Goal: Transaction & Acquisition: Book appointment/travel/reservation

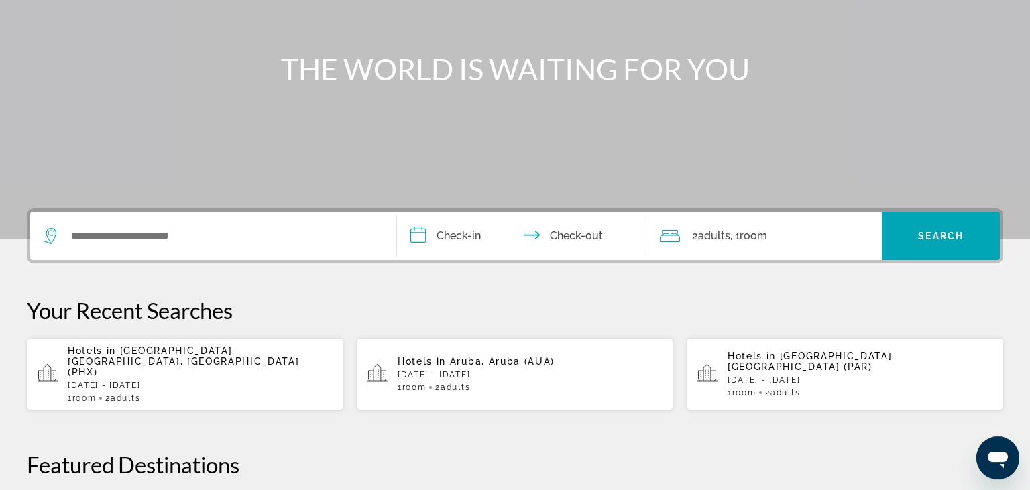
scroll to position [212, 0]
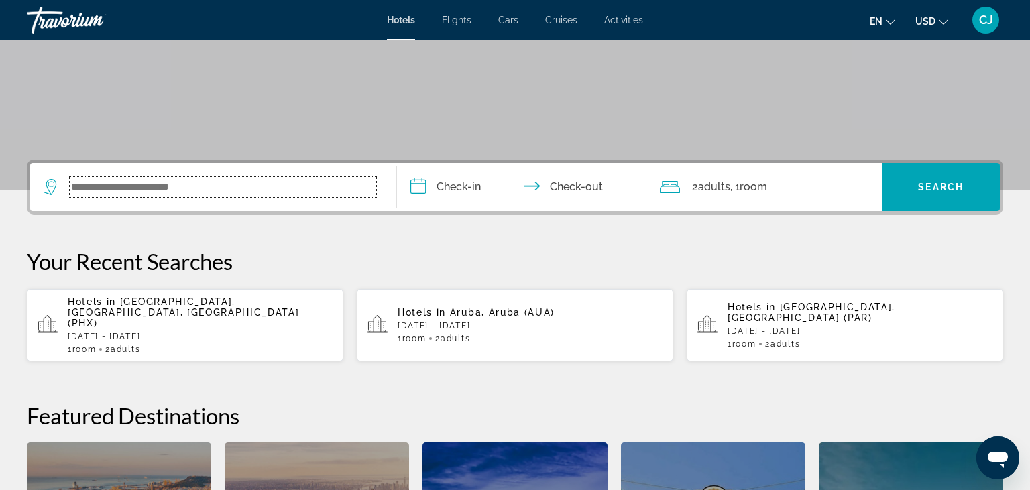
click at [196, 188] on input "Search widget" at bounding box center [223, 187] width 306 height 20
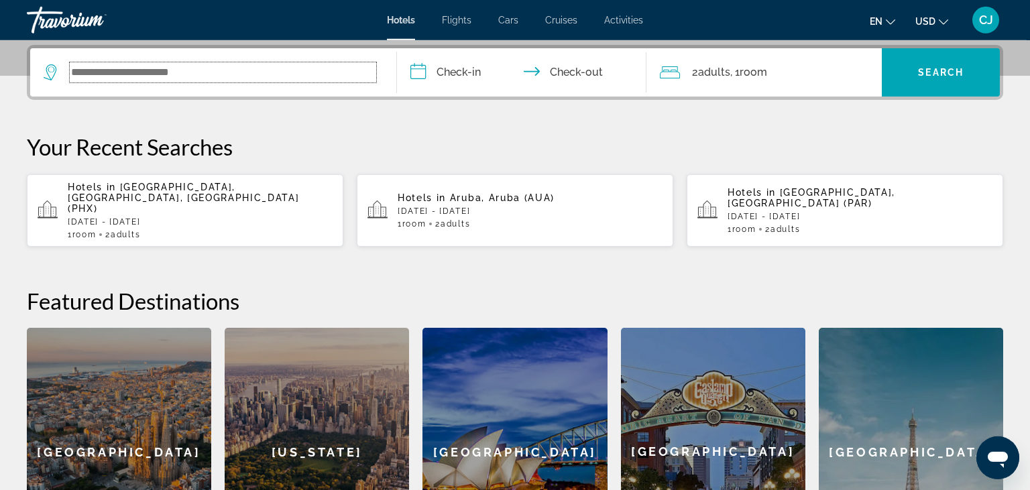
scroll to position [327, 0]
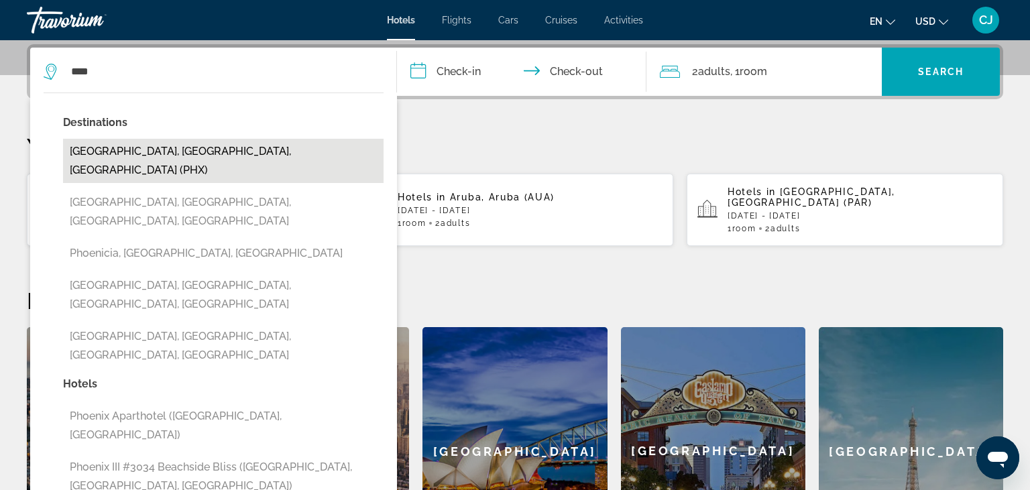
click at [106, 152] on button "[GEOGRAPHIC_DATA], [GEOGRAPHIC_DATA], [GEOGRAPHIC_DATA] (PHX)" at bounding box center [223, 161] width 321 height 44
type input "**********"
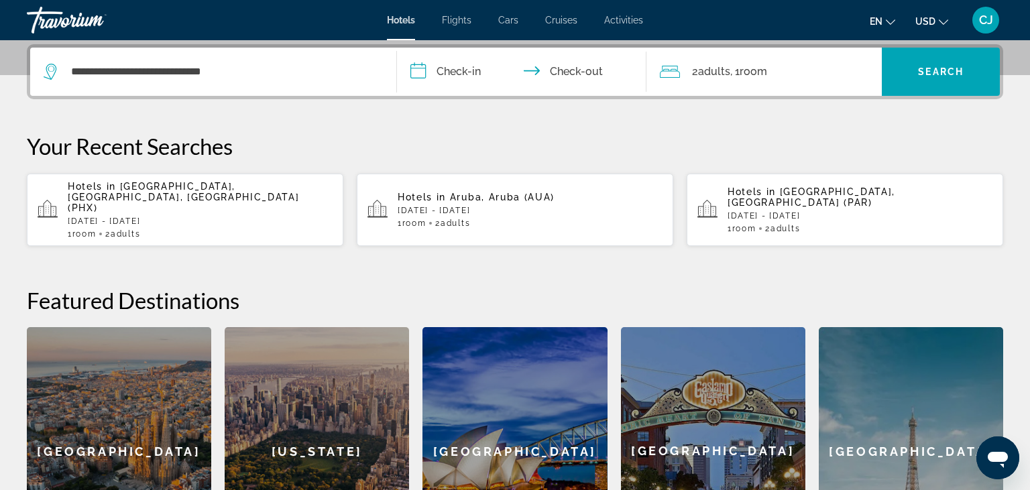
click at [466, 72] on input "**********" at bounding box center [524, 74] width 255 height 52
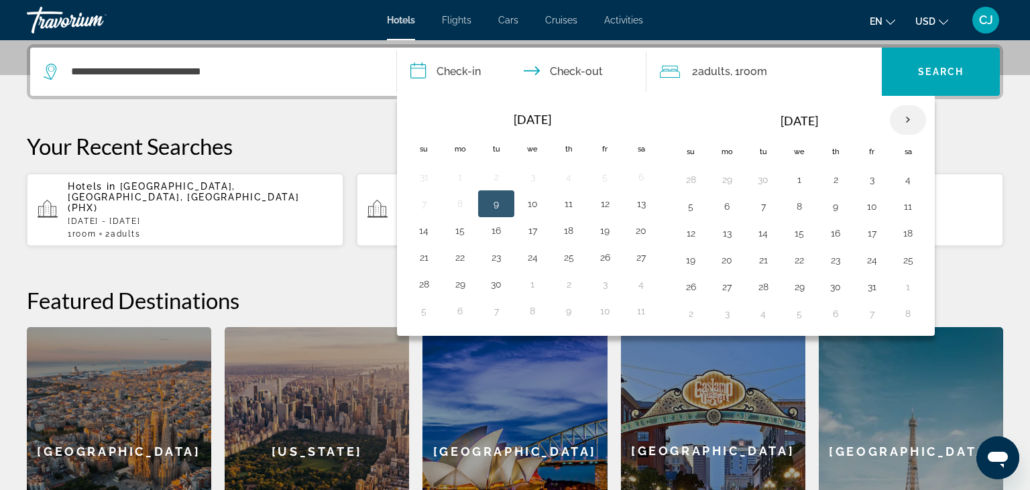
click at [903, 118] on th "Next month" at bounding box center [908, 120] width 36 height 30
click at [831, 202] on button "6" at bounding box center [835, 206] width 21 height 19
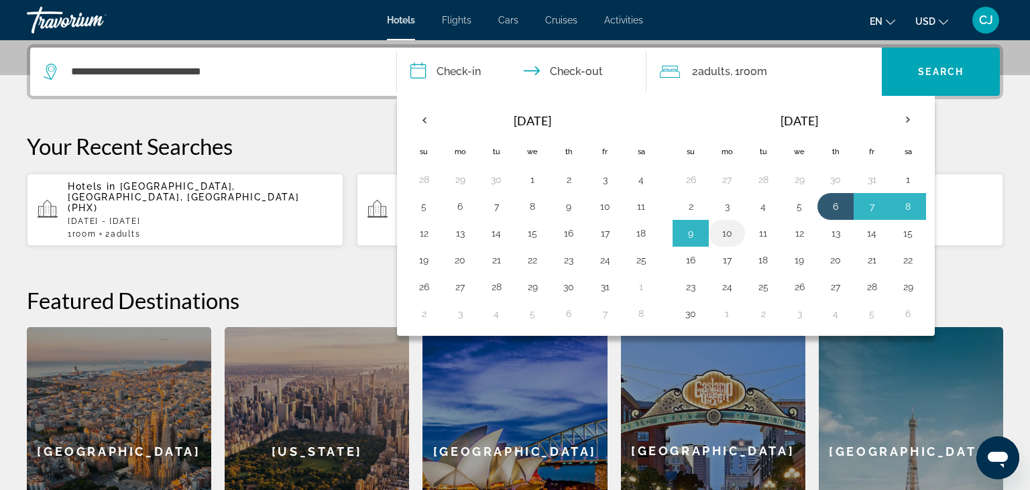
click at [724, 230] on button "10" at bounding box center [726, 233] width 21 height 19
type input "**********"
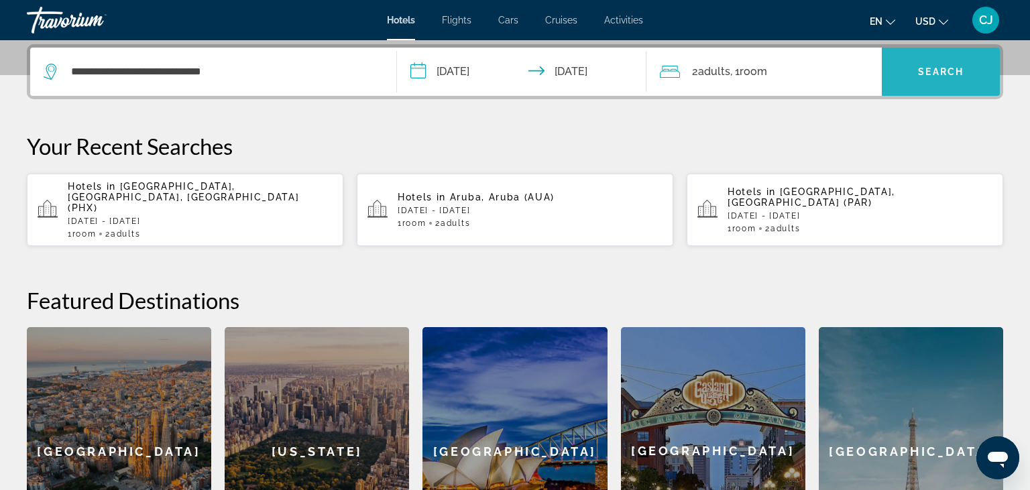
click at [929, 69] on span "Search" at bounding box center [941, 71] width 46 height 11
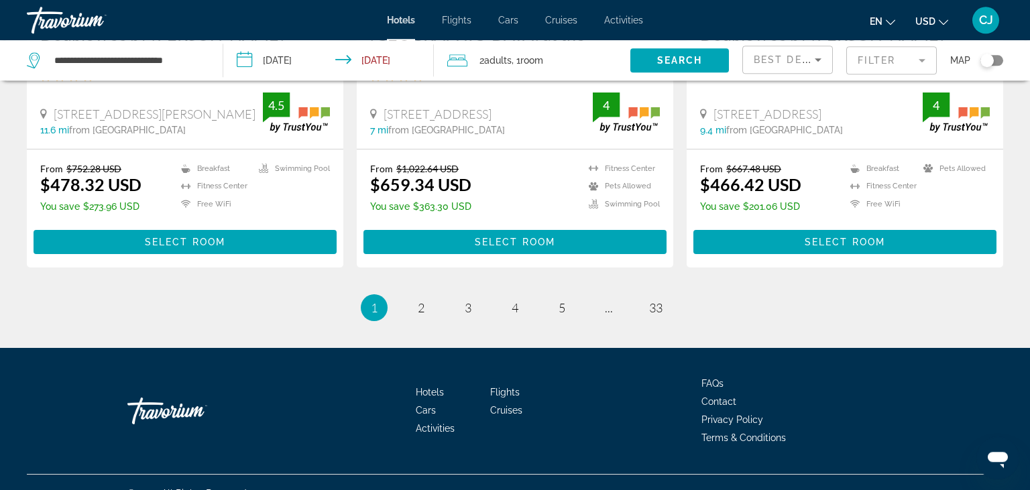
scroll to position [1841, 0]
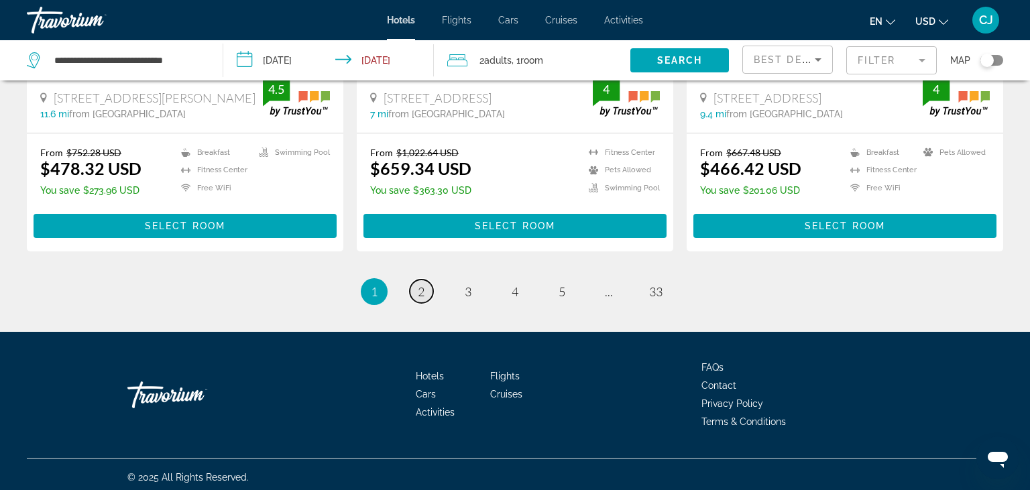
click at [418, 286] on span "2" at bounding box center [421, 291] width 7 height 15
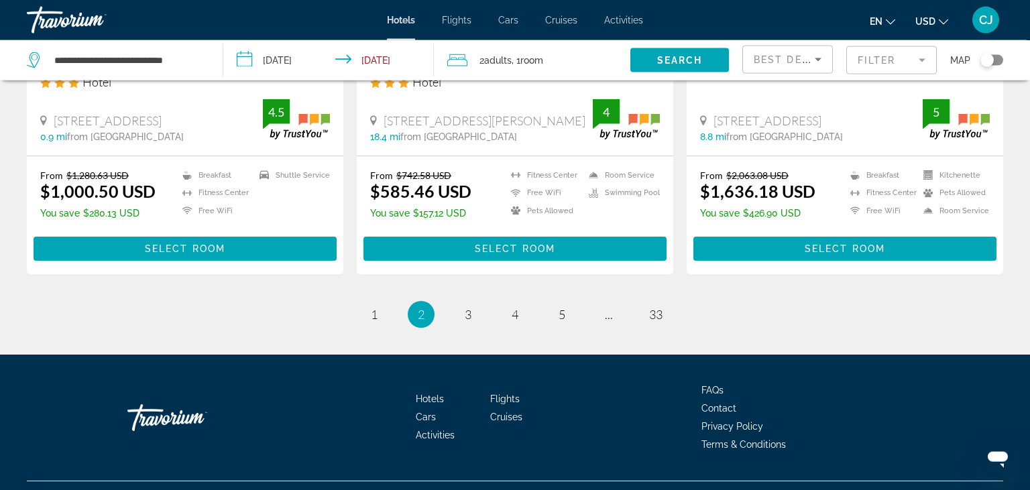
scroll to position [1841, 0]
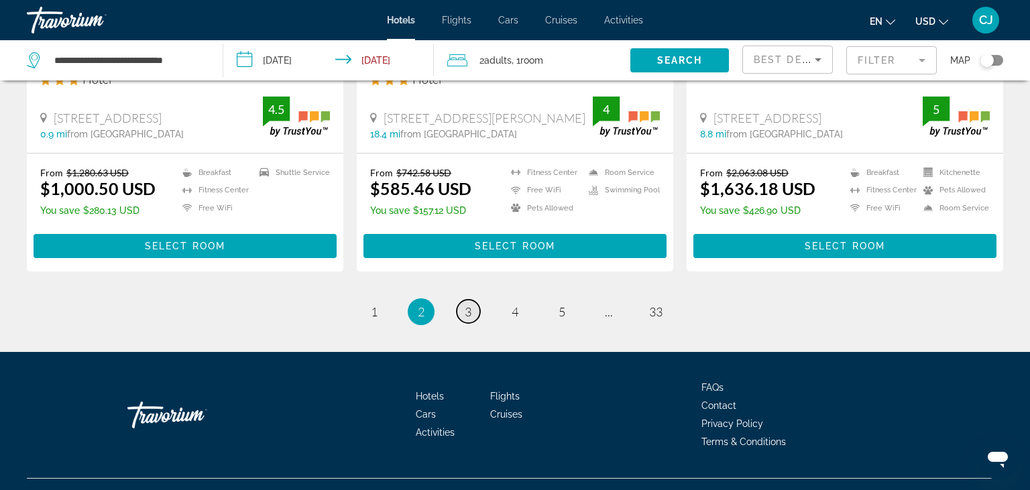
click at [471, 304] on span "3" at bounding box center [468, 311] width 7 height 15
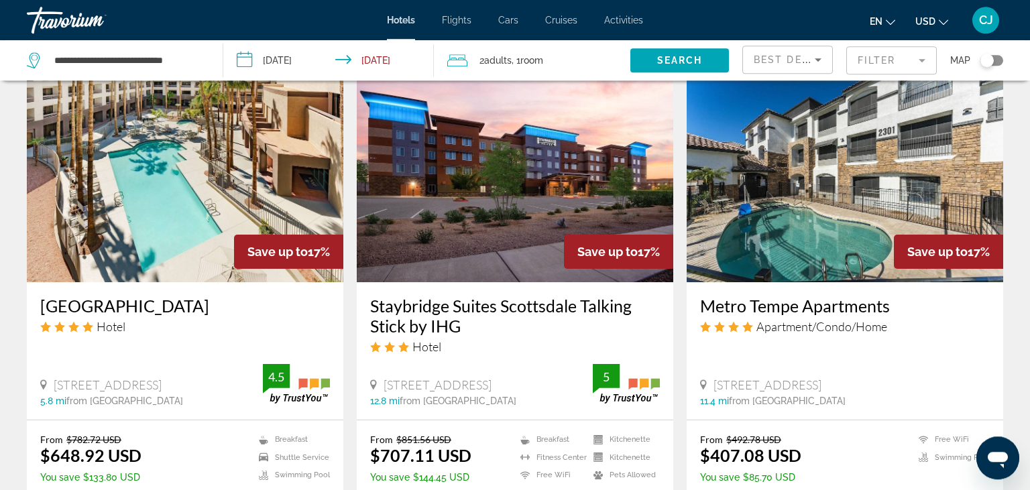
scroll to position [1628, 0]
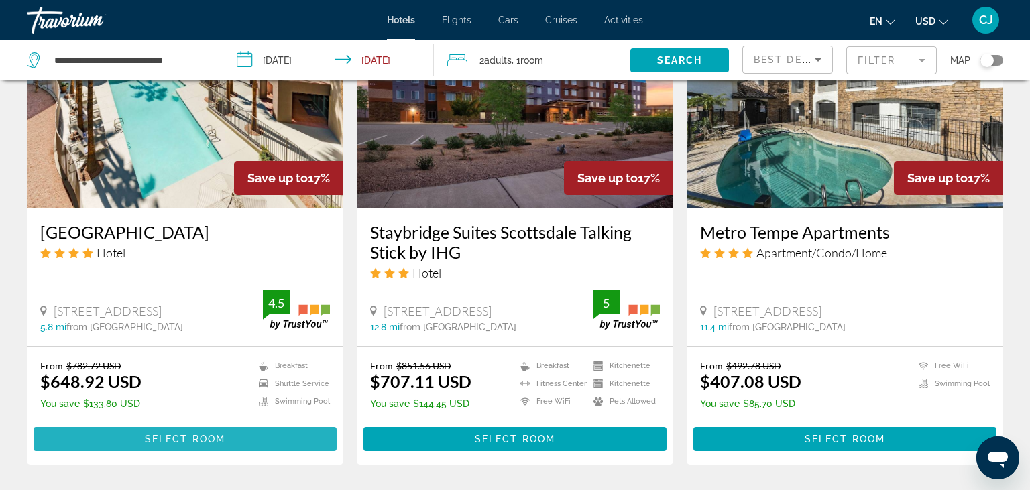
click at [181, 434] on span "Select Room" at bounding box center [185, 439] width 80 height 11
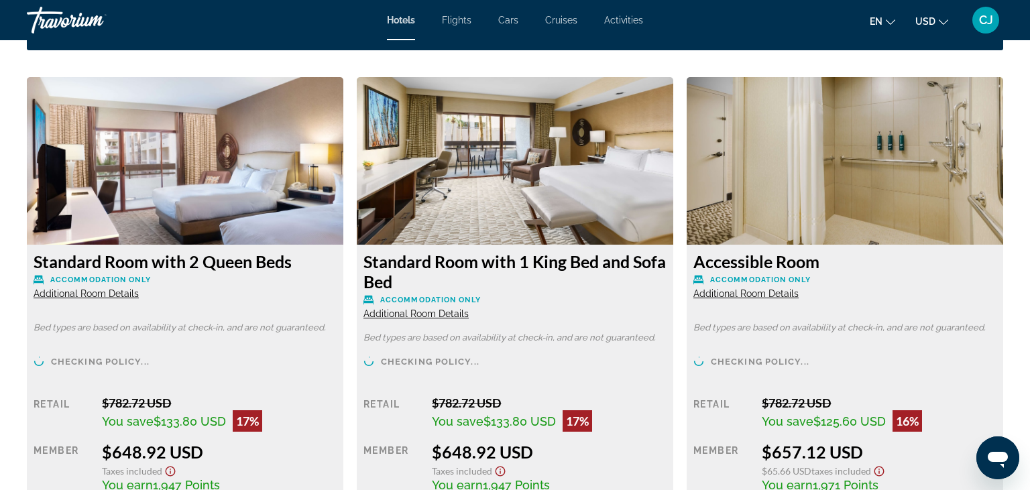
scroll to position [1841, 0]
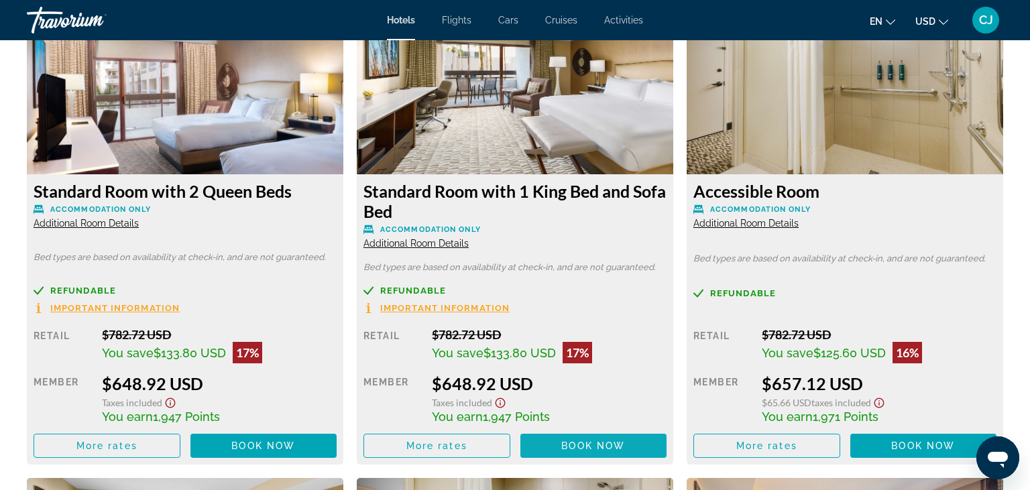
click at [570, 439] on span "Main content" at bounding box center [593, 446] width 147 height 32
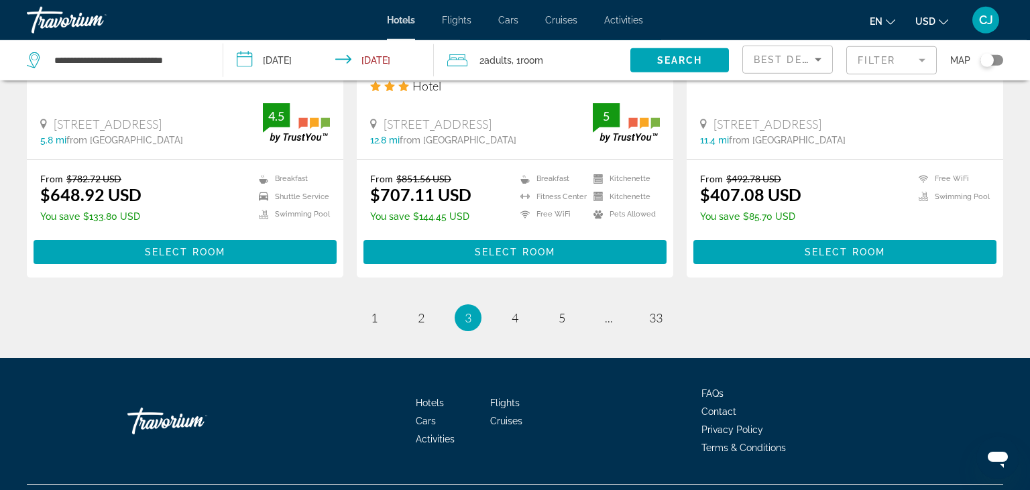
scroll to position [1827, 0]
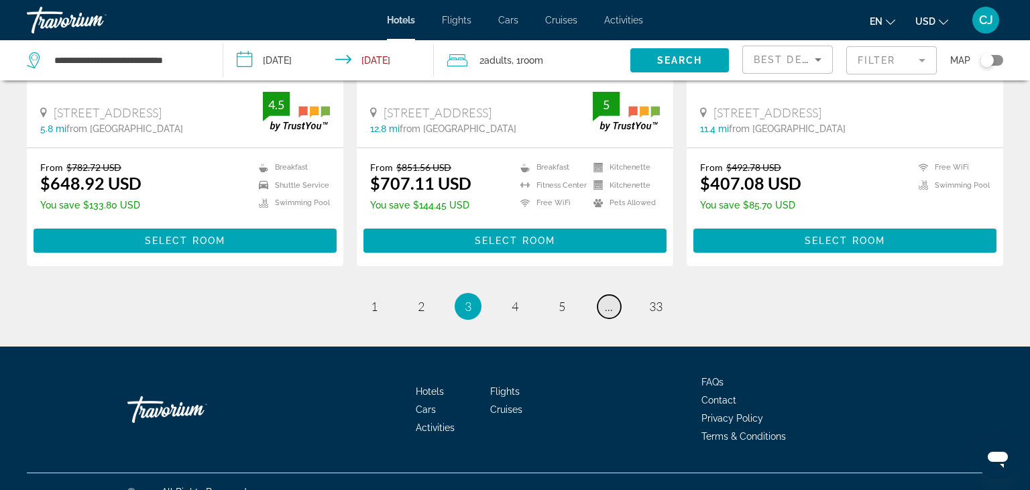
click at [610, 299] on span "..." at bounding box center [609, 306] width 8 height 15
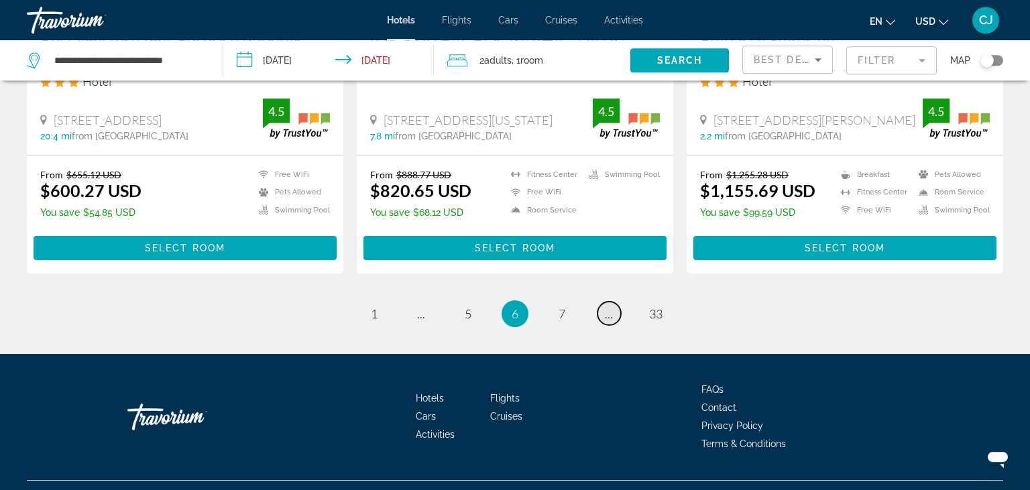
scroll to position [1846, 0]
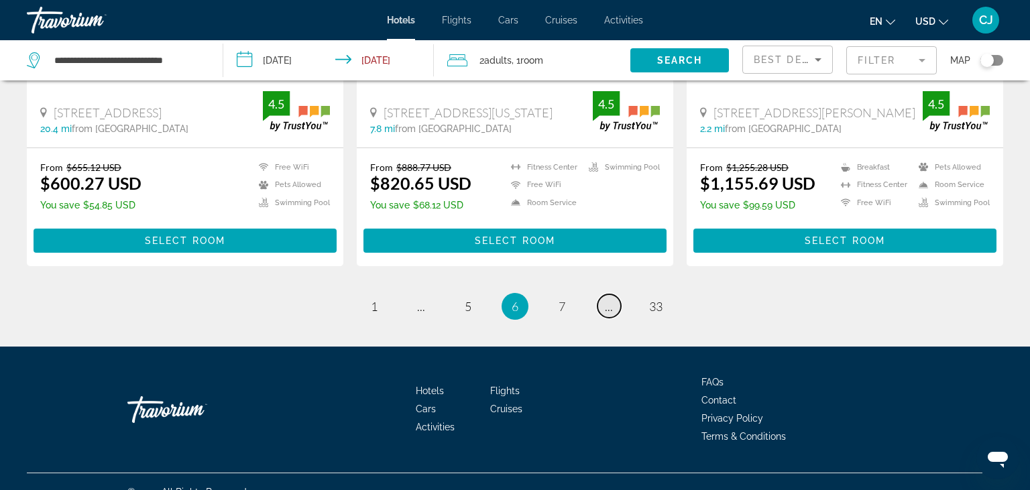
click at [611, 299] on span "..." at bounding box center [609, 306] width 8 height 15
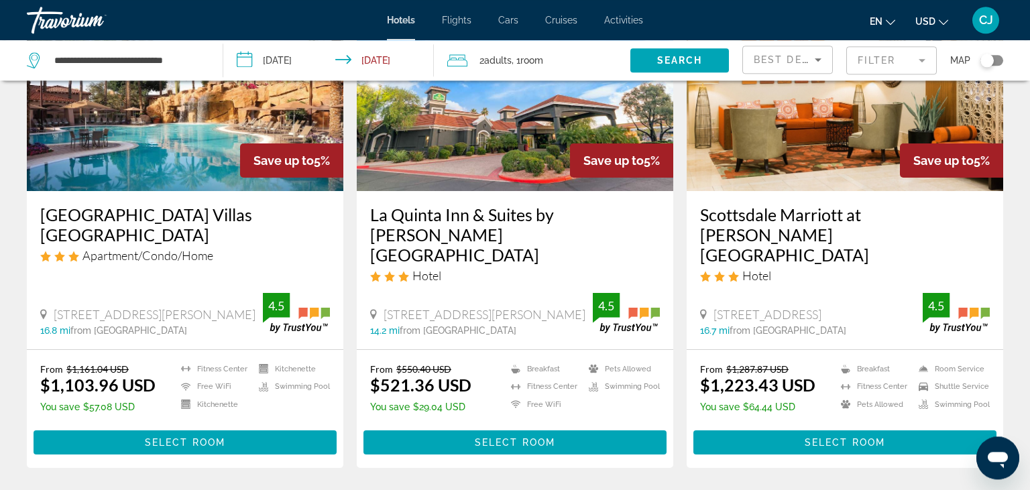
scroll to position [1699, 0]
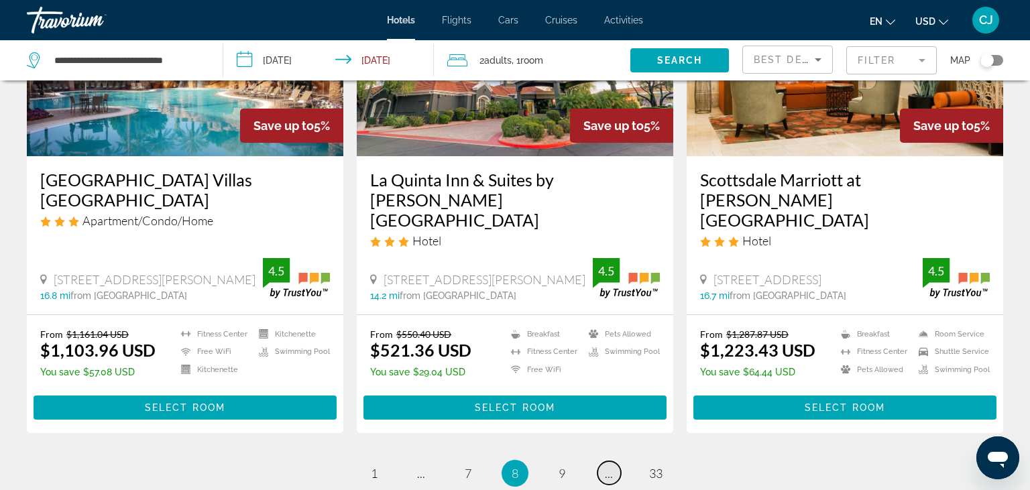
click at [615, 461] on link "page ..." at bounding box center [609, 472] width 23 height 23
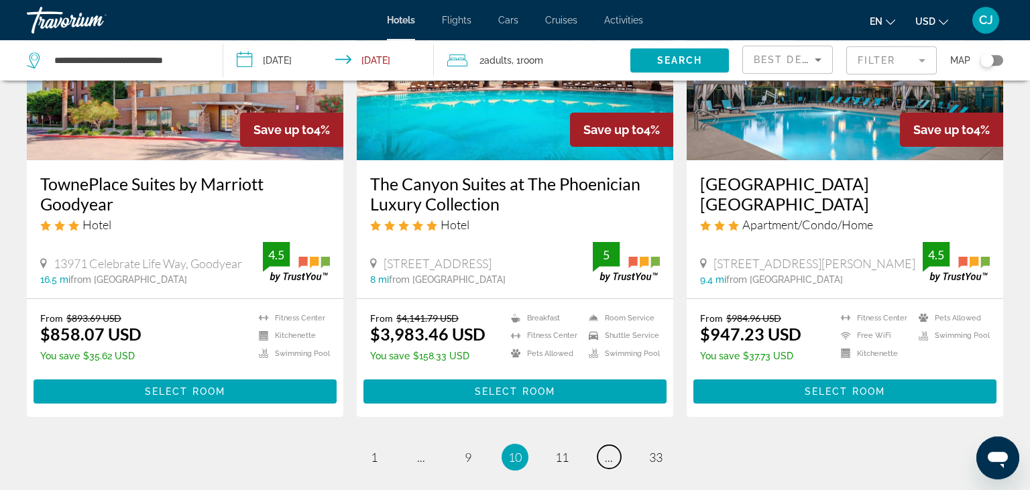
scroll to position [1771, 0]
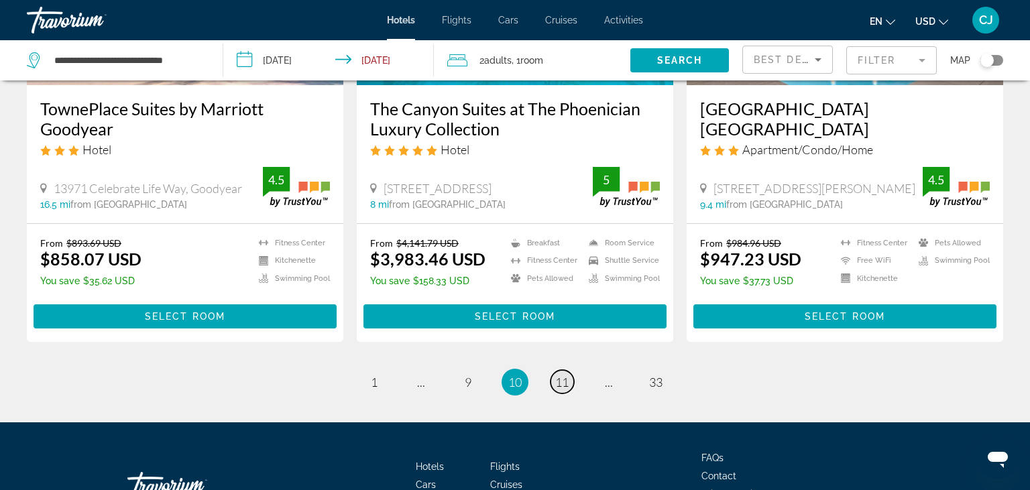
click at [557, 375] on span "11" at bounding box center [561, 382] width 13 height 15
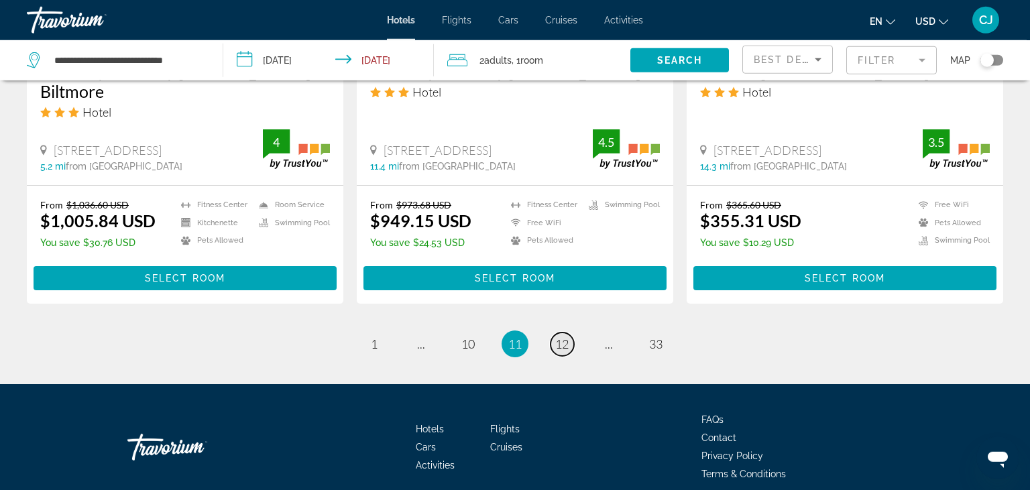
scroll to position [1841, 0]
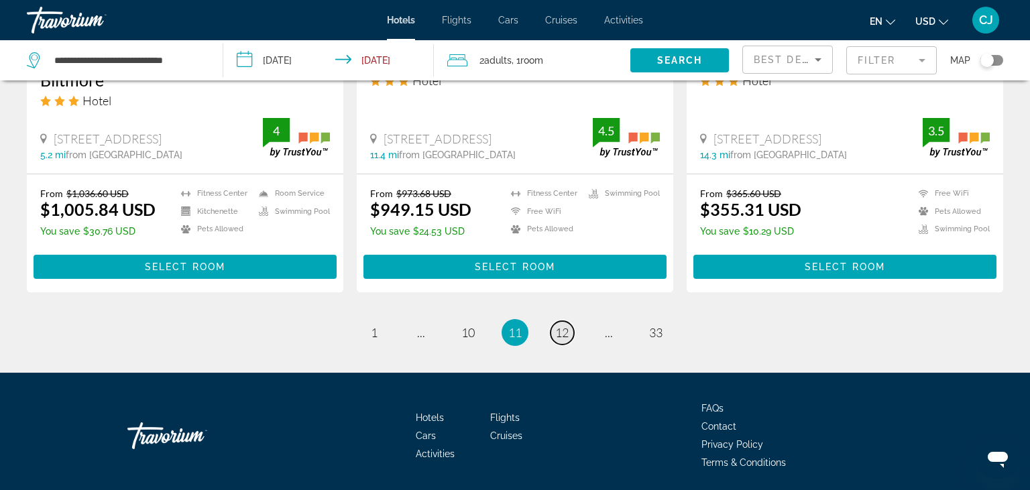
click at [561, 325] on span "12" at bounding box center [561, 332] width 13 height 15
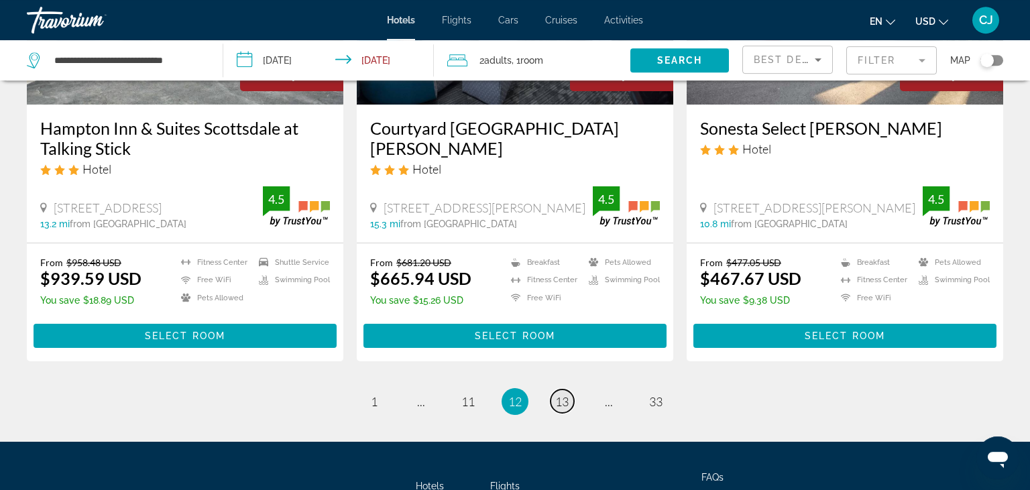
scroll to position [1771, 0]
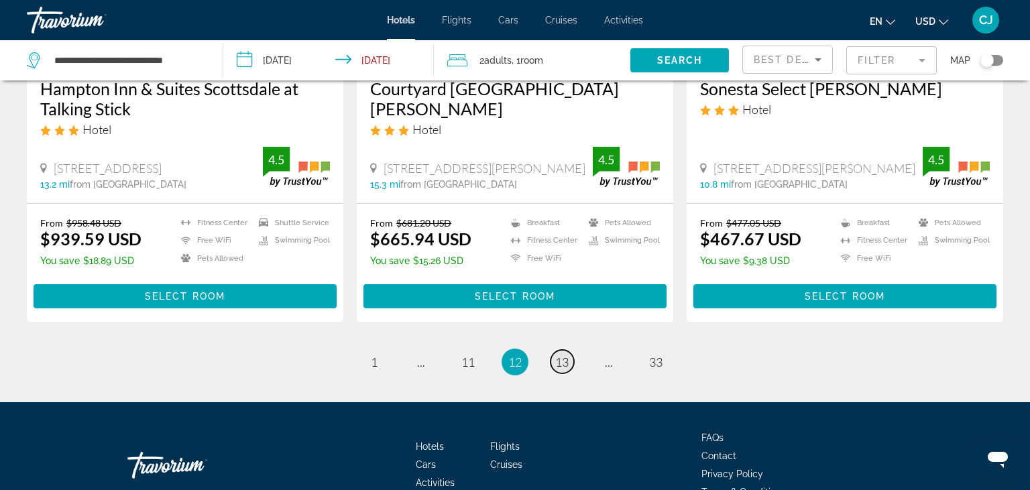
click at [565, 355] on span "13" at bounding box center [561, 362] width 13 height 15
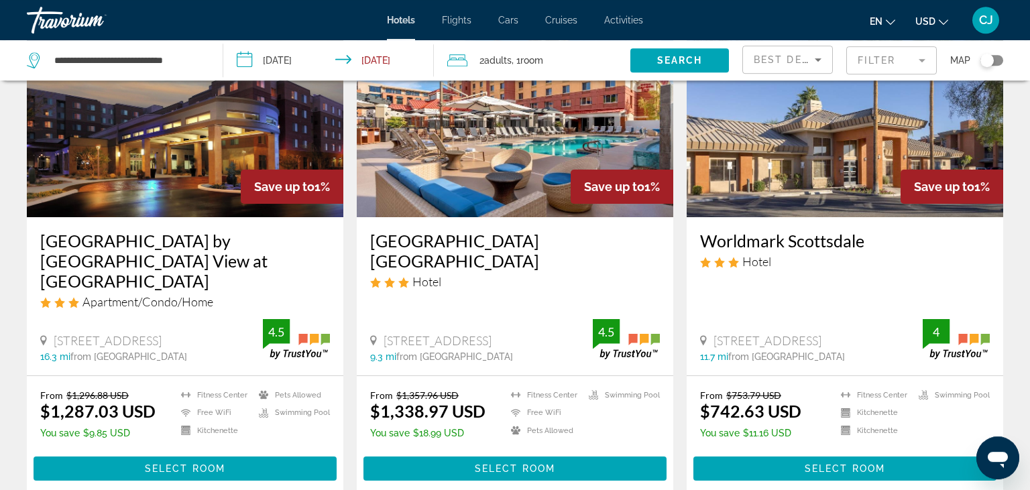
scroll to position [1699, 0]
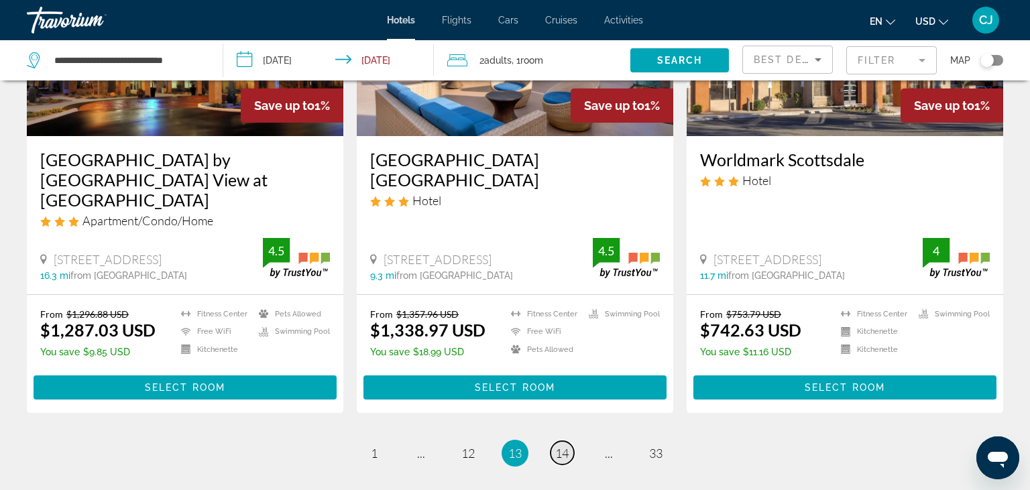
click at [555, 441] on link "page 14" at bounding box center [562, 452] width 23 height 23
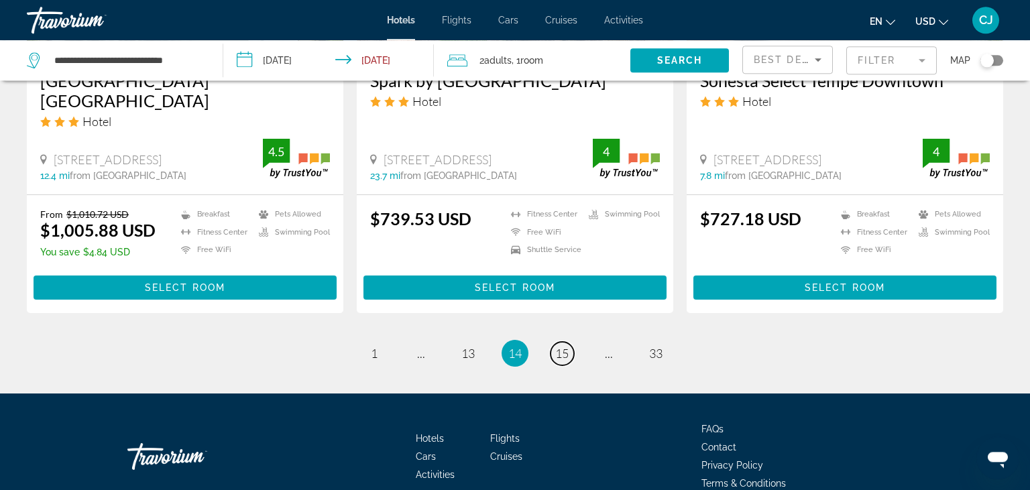
scroll to position [1832, 0]
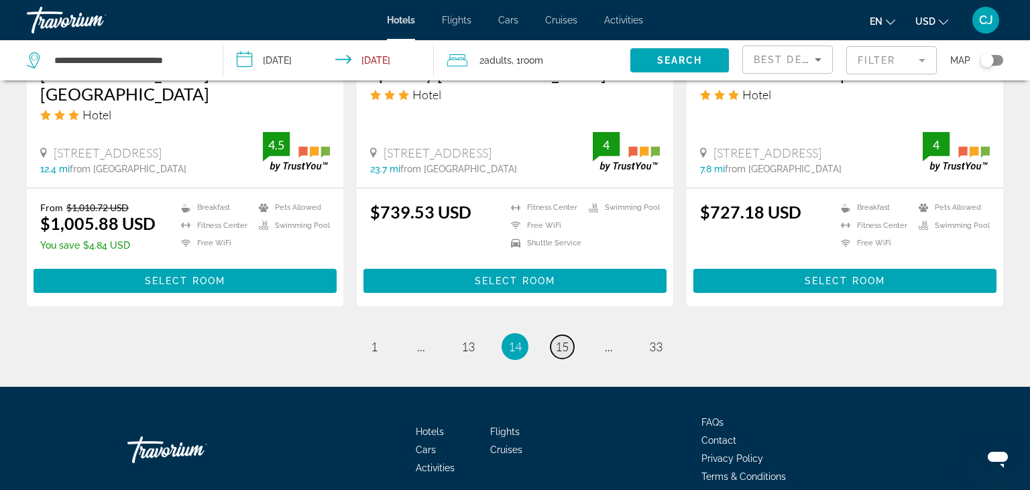
click at [559, 339] on span "15" at bounding box center [561, 346] width 13 height 15
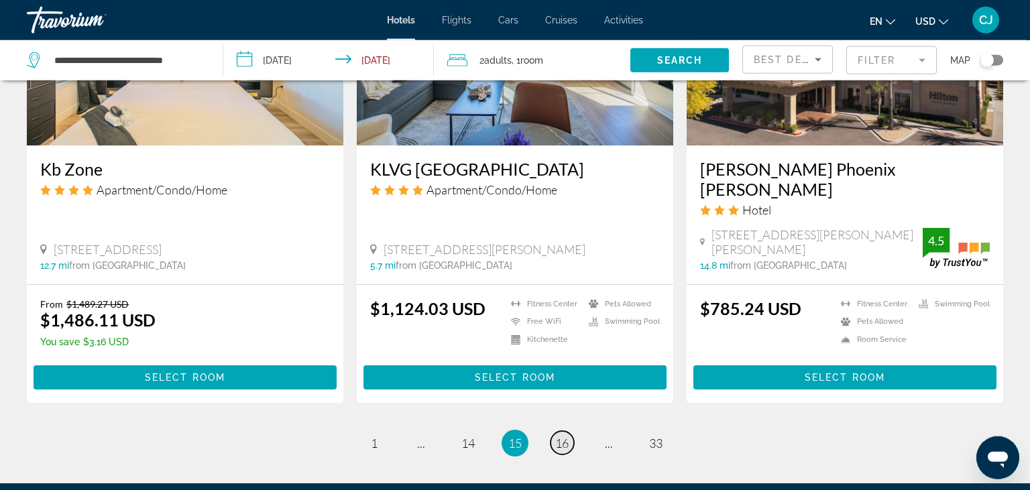
scroll to position [1699, 0]
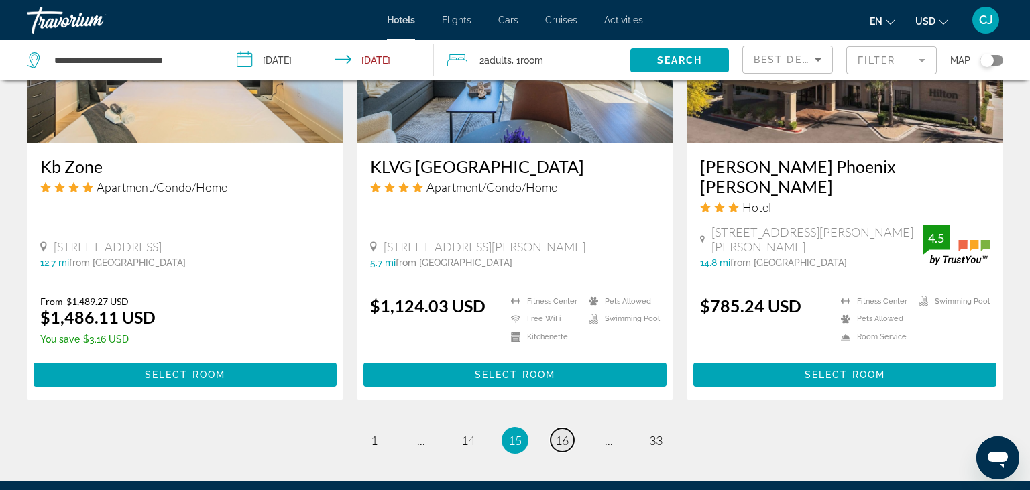
click at [565, 433] on span "16" at bounding box center [561, 440] width 13 height 15
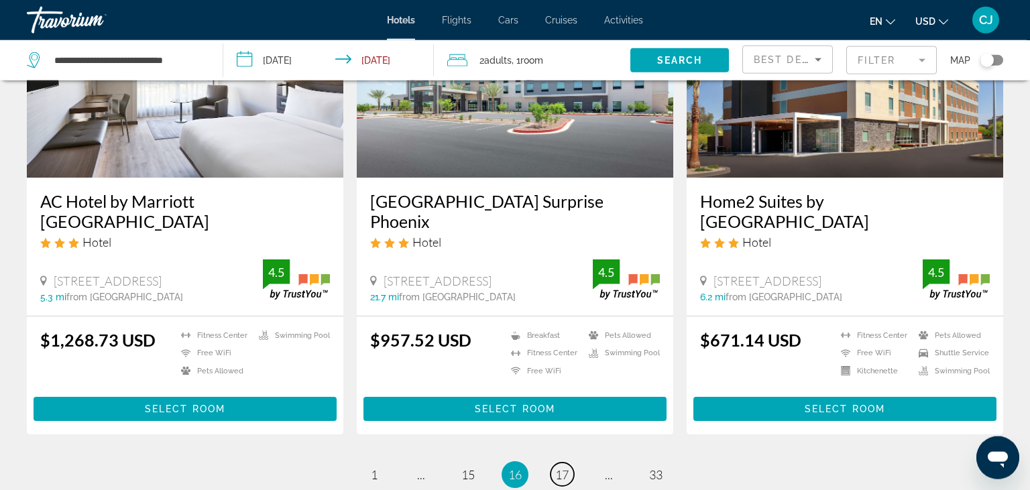
scroll to position [1771, 0]
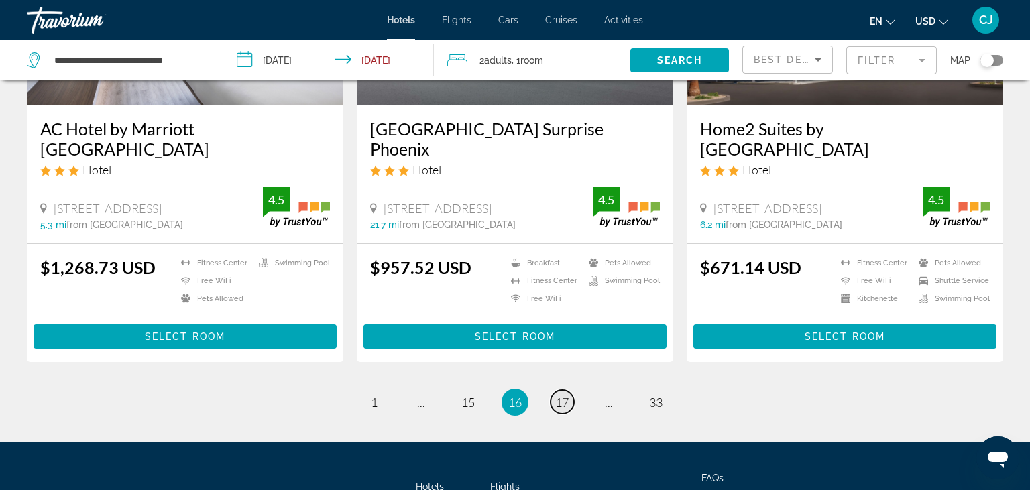
click at [564, 395] on span "17" at bounding box center [561, 402] width 13 height 15
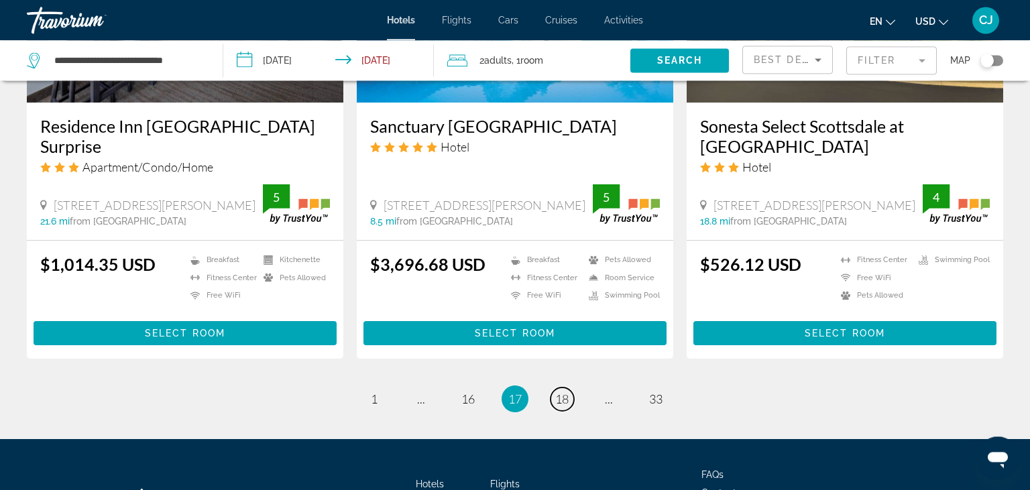
scroll to position [1771, 0]
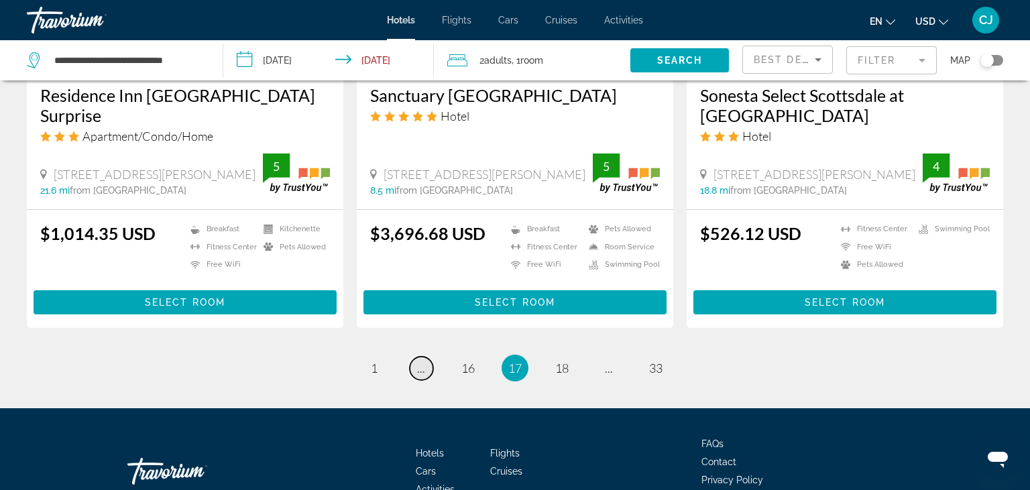
click at [416, 357] on link "page ..." at bounding box center [421, 368] width 23 height 23
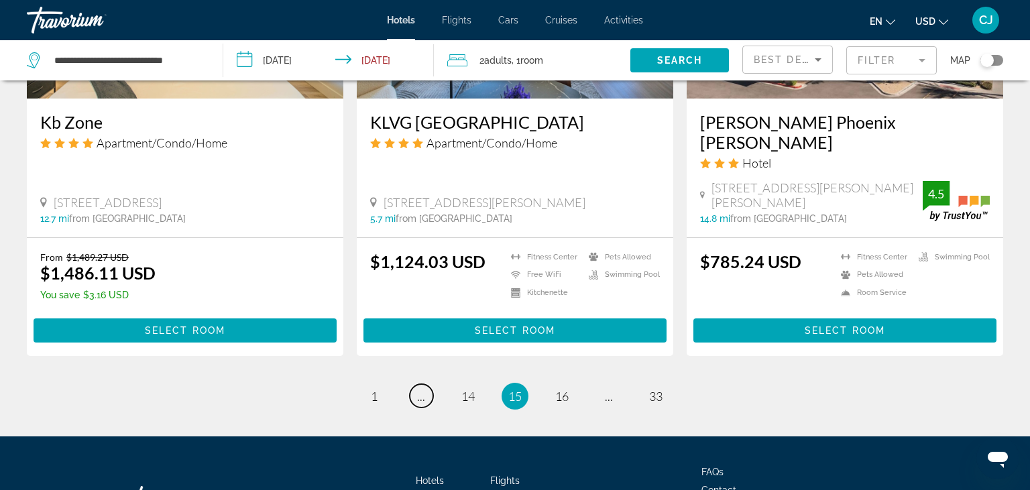
scroll to position [1813, 0]
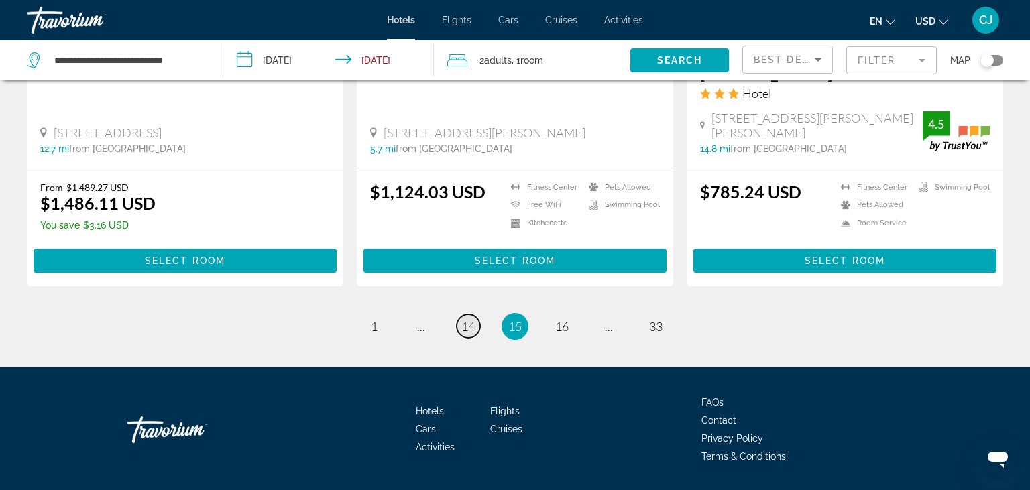
click at [468, 319] on span "14" at bounding box center [467, 326] width 13 height 15
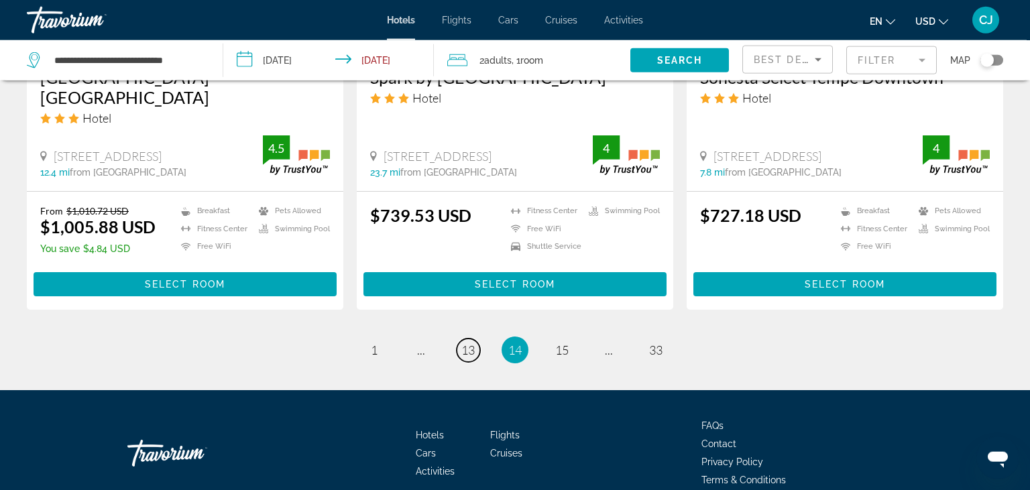
scroll to position [1832, 0]
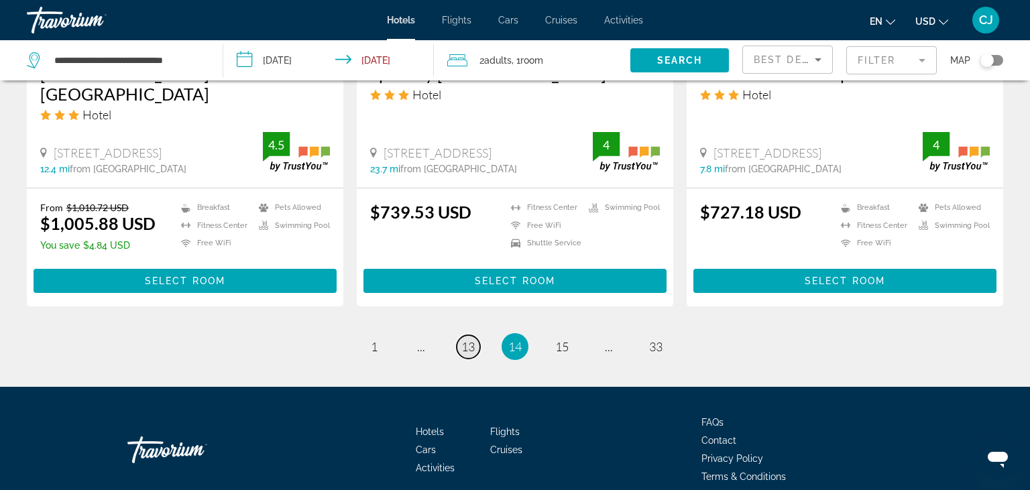
click at [472, 339] on span "13" at bounding box center [467, 346] width 13 height 15
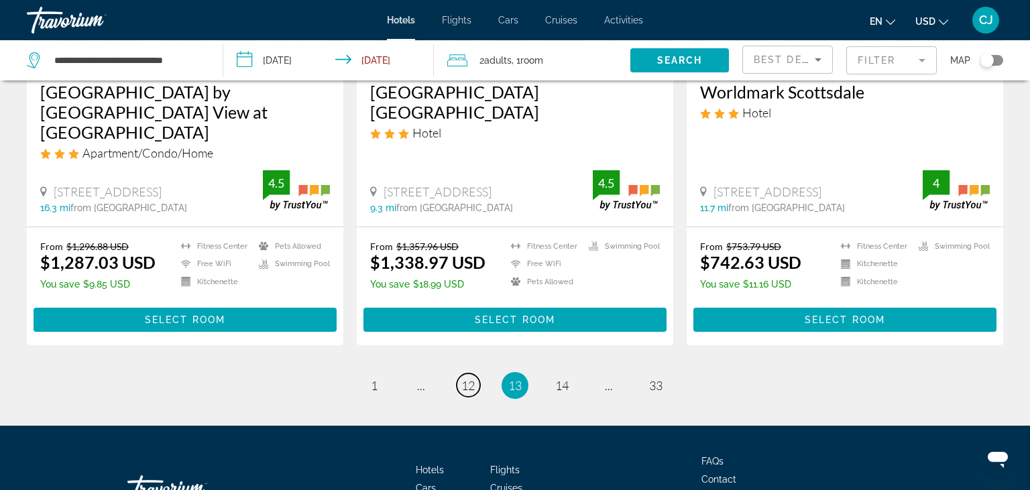
scroll to position [1771, 0]
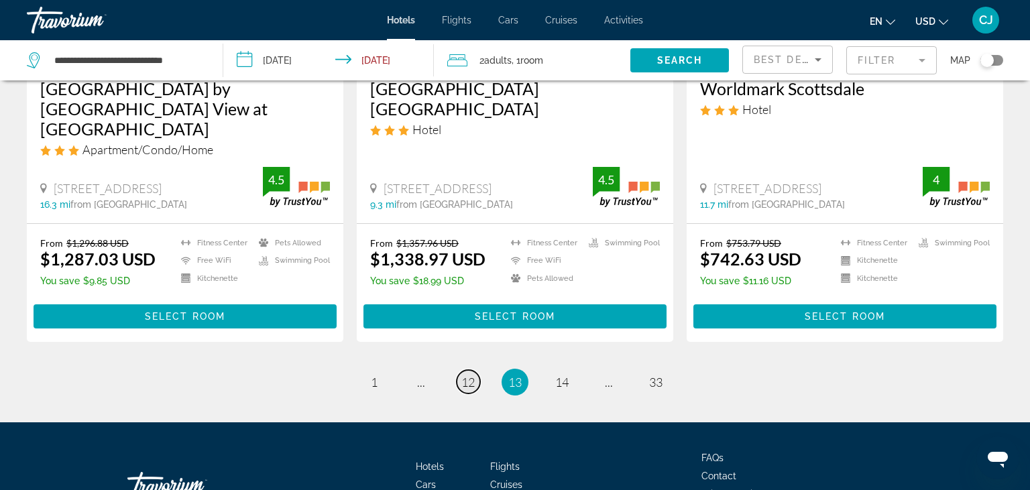
click at [475, 375] on span "12" at bounding box center [467, 382] width 13 height 15
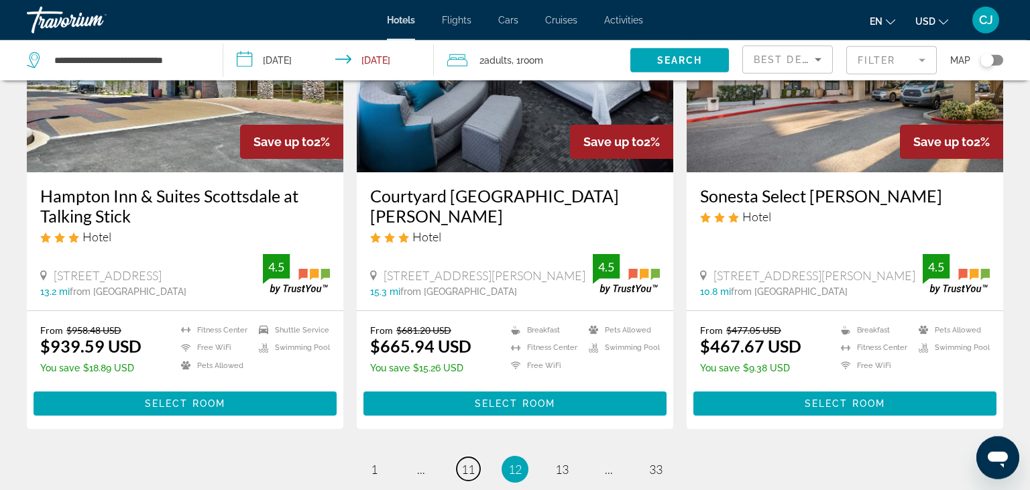
scroll to position [1699, 0]
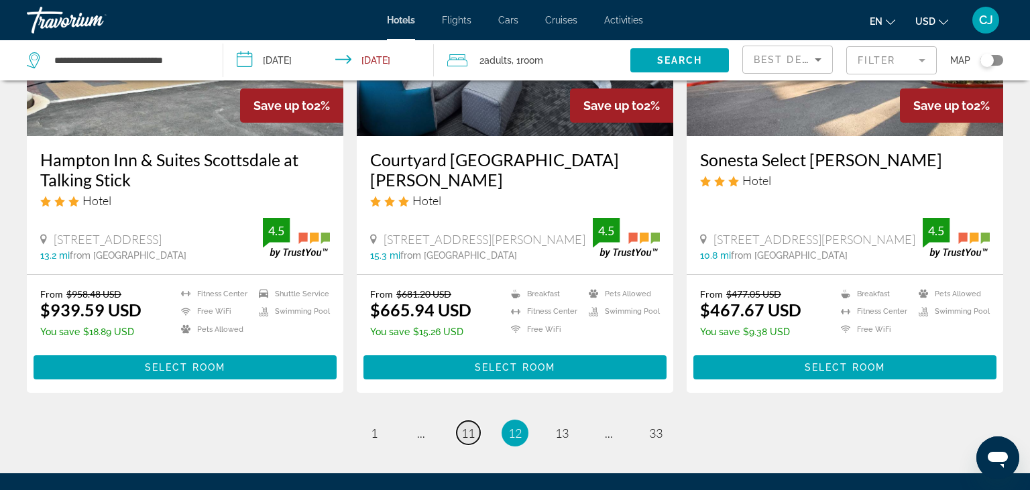
click at [474, 426] on span "11" at bounding box center [467, 433] width 13 height 15
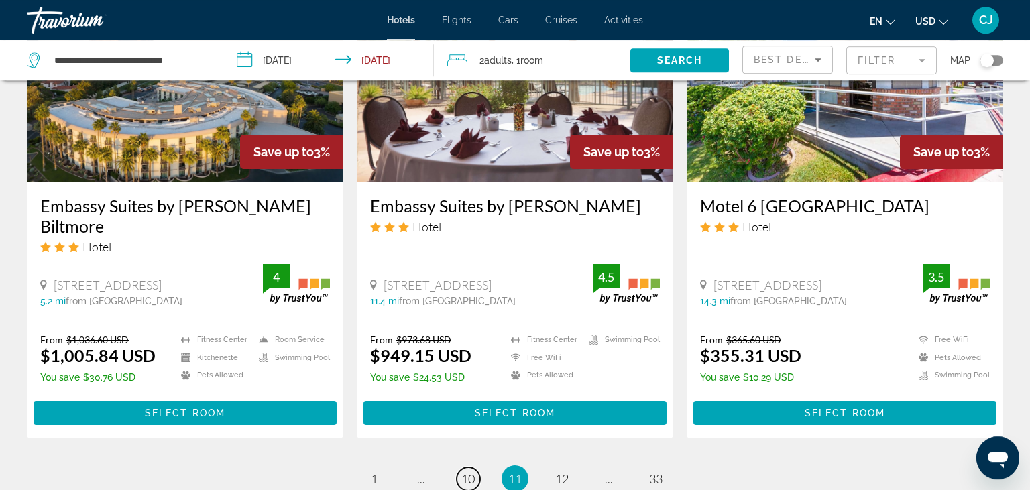
scroll to position [1699, 0]
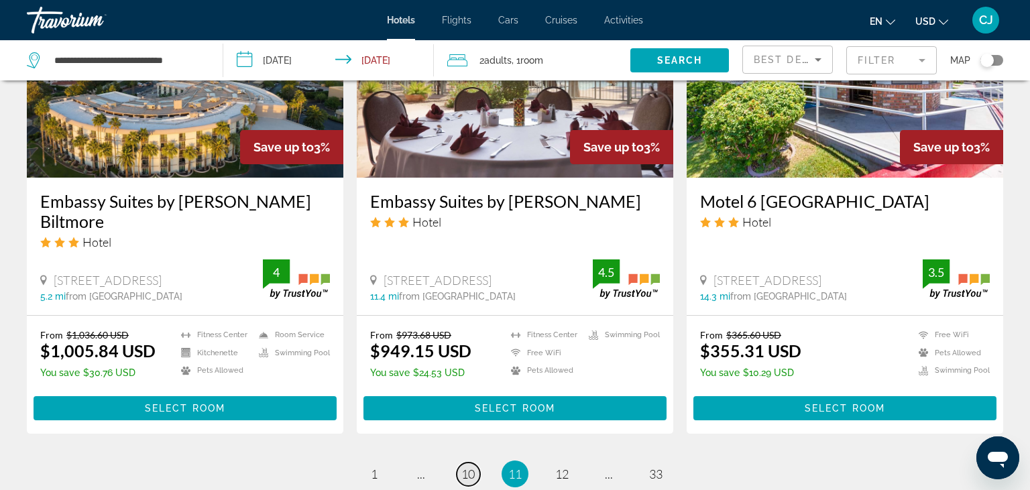
click at [473, 467] on span "10" at bounding box center [467, 474] width 13 height 15
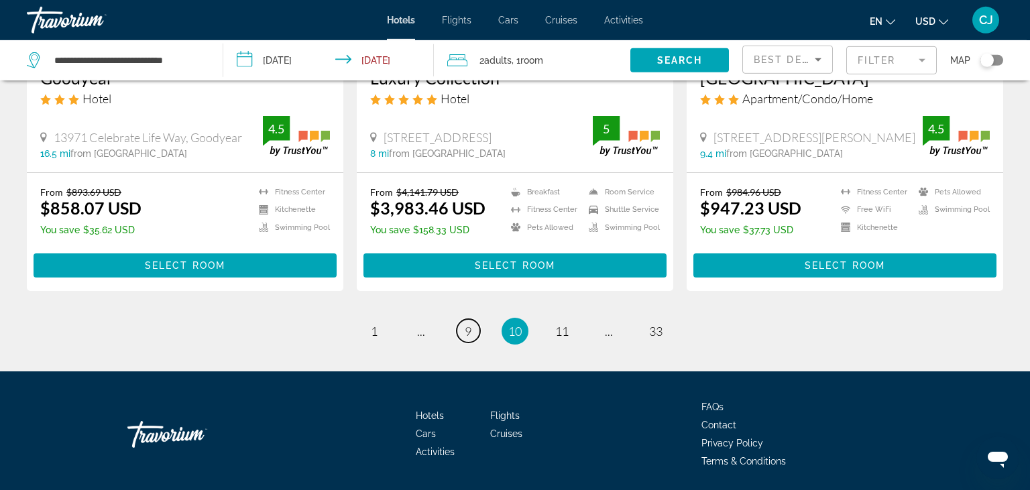
scroll to position [1826, 0]
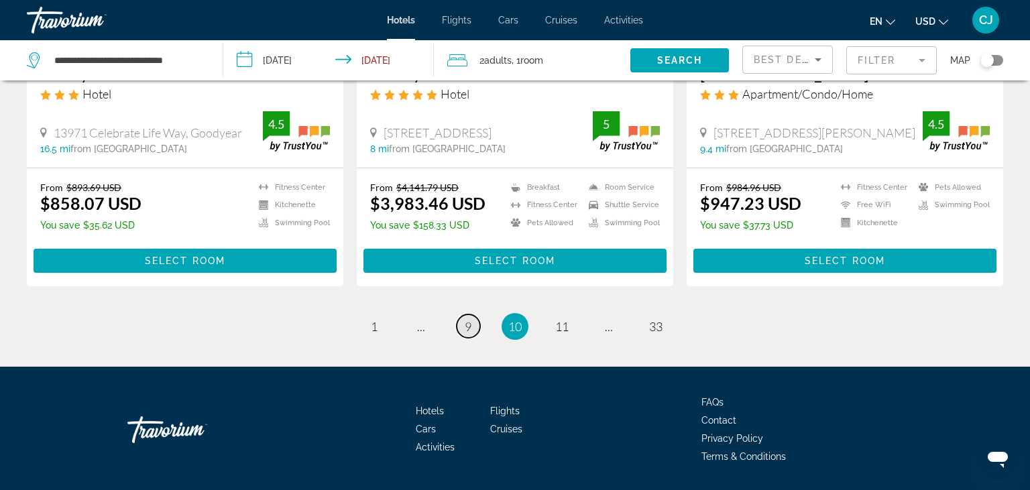
click at [467, 315] on link "page 9" at bounding box center [468, 326] width 23 height 23
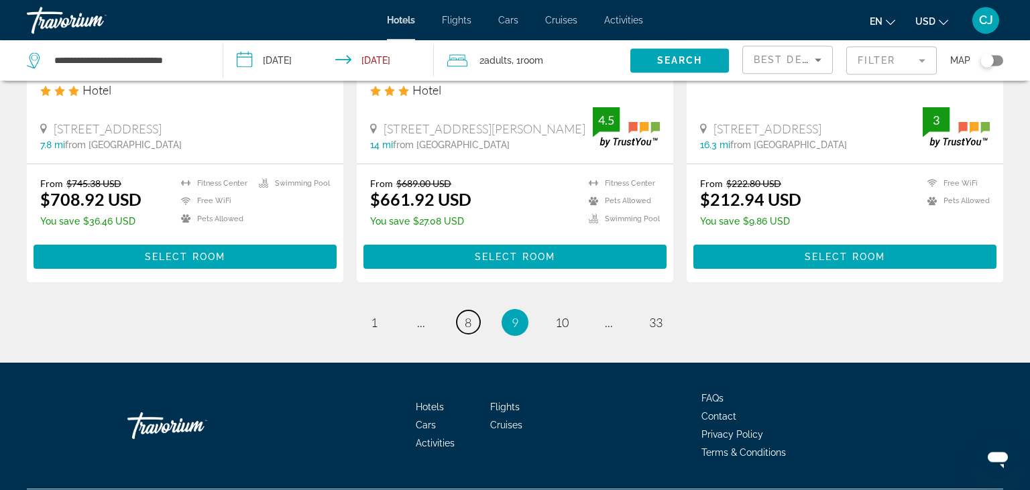
scroll to position [1832, 0]
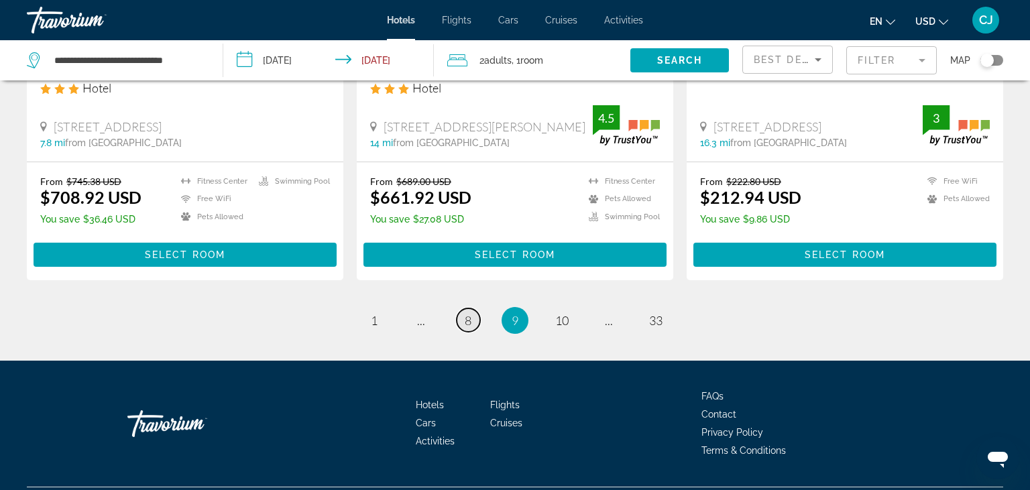
click at [470, 313] on span "8" at bounding box center [468, 320] width 7 height 15
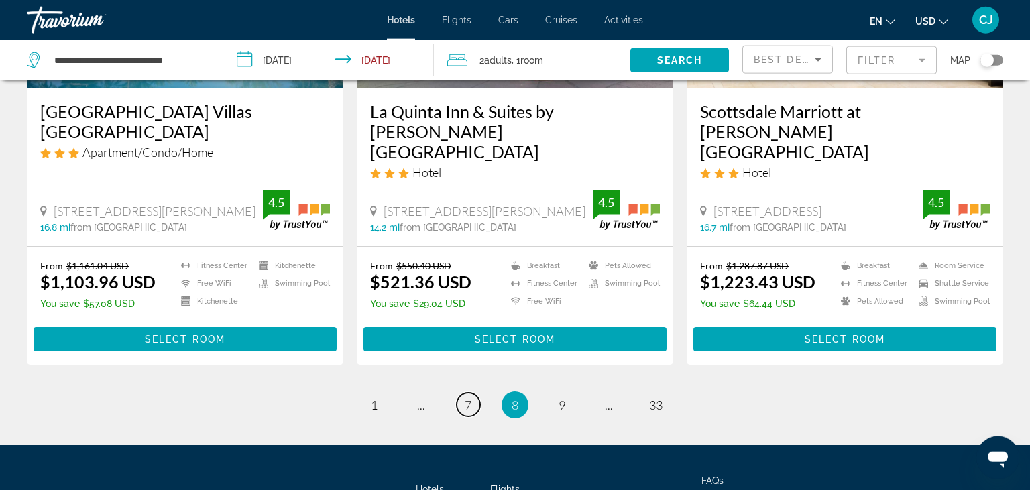
scroll to position [1771, 0]
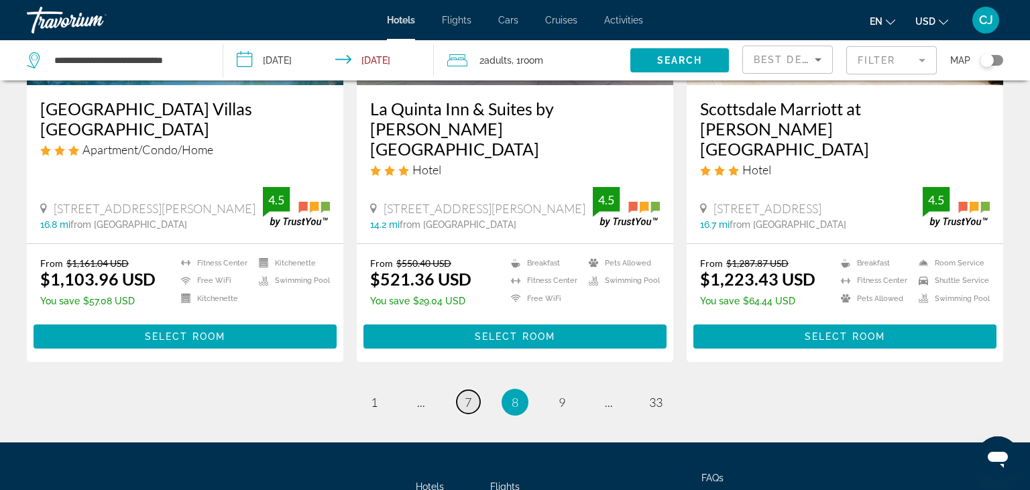
click at [471, 395] on span "7" at bounding box center [468, 402] width 7 height 15
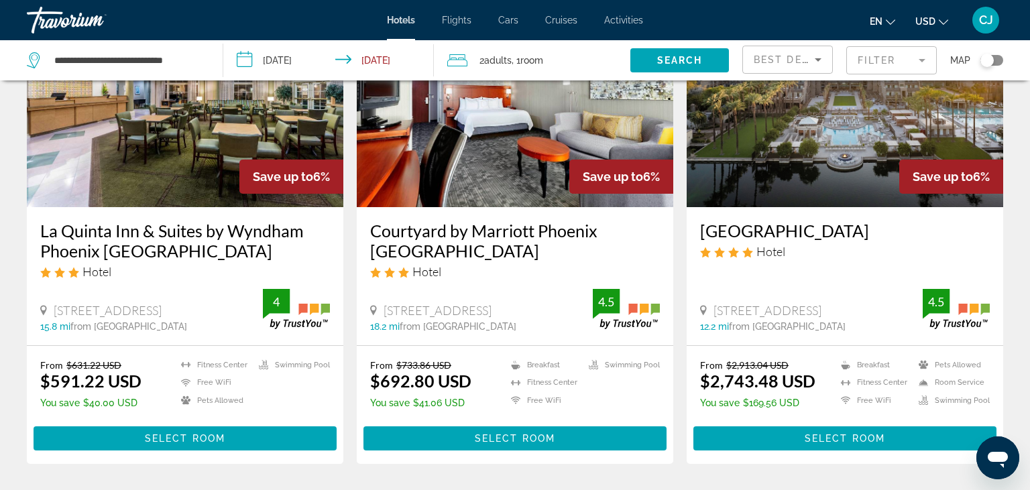
scroll to position [1699, 0]
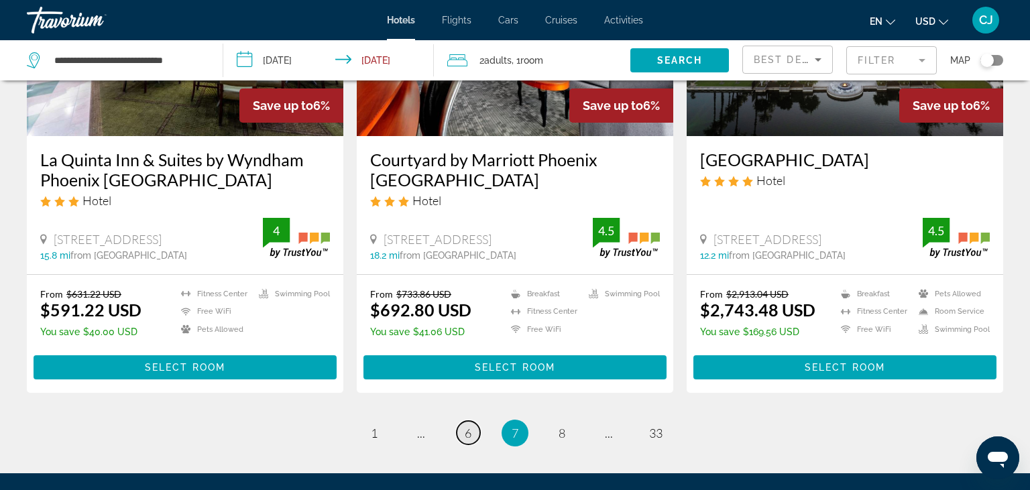
click at [465, 436] on link "page 6" at bounding box center [468, 432] width 23 height 23
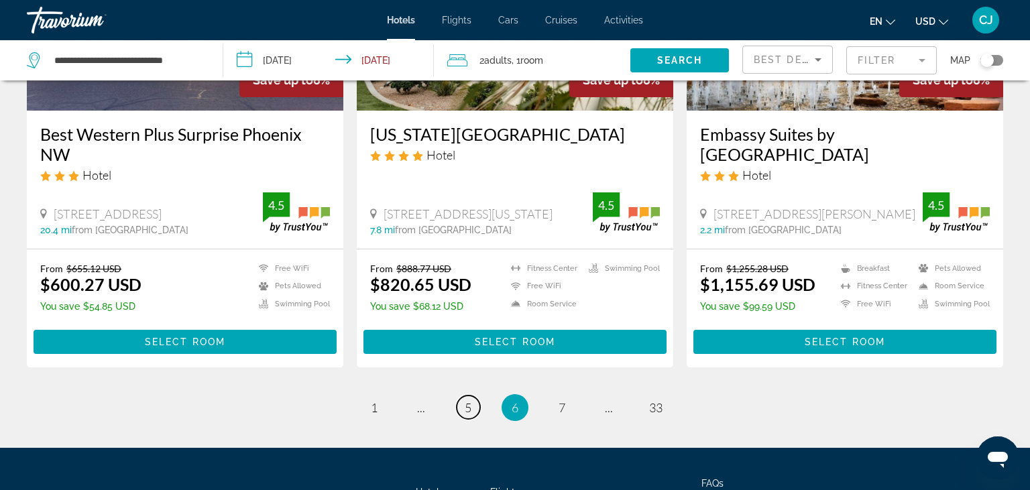
scroll to position [1771, 0]
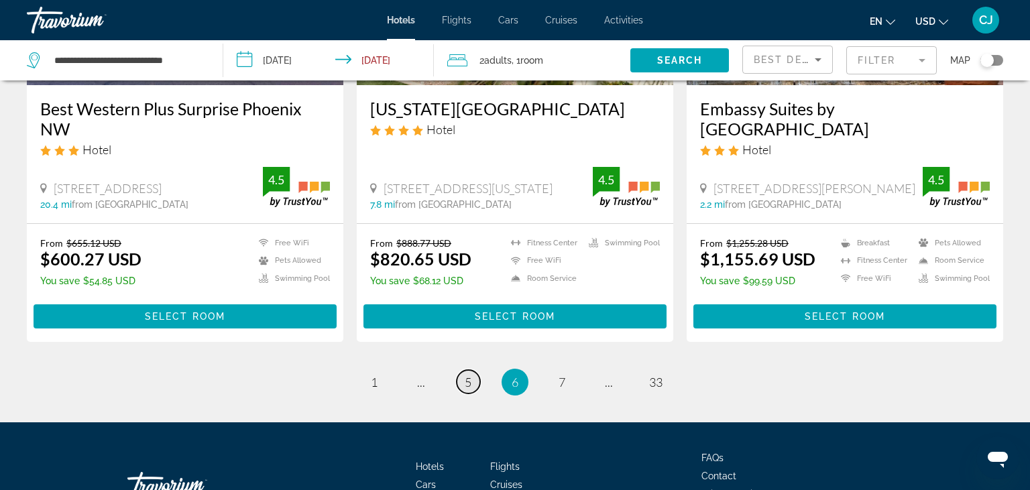
click at [468, 375] on span "5" at bounding box center [468, 382] width 7 height 15
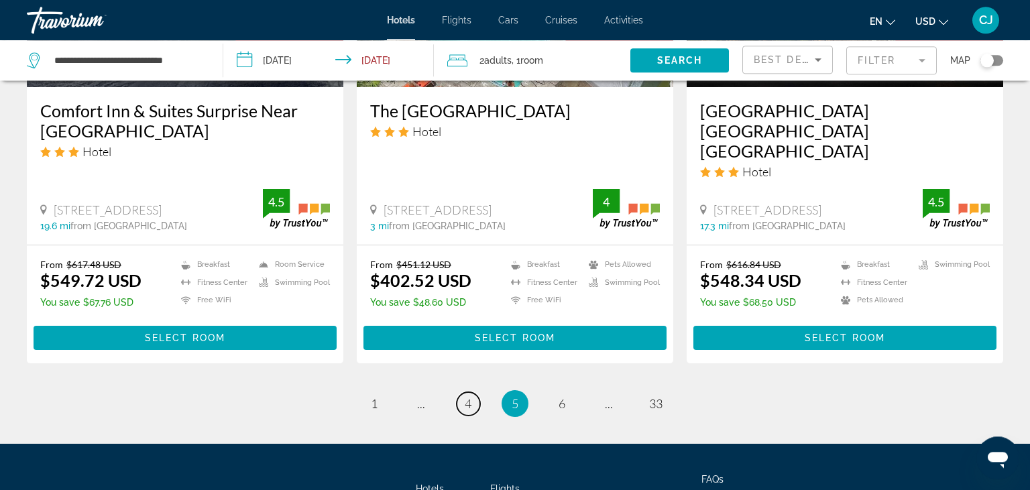
scroll to position [1771, 0]
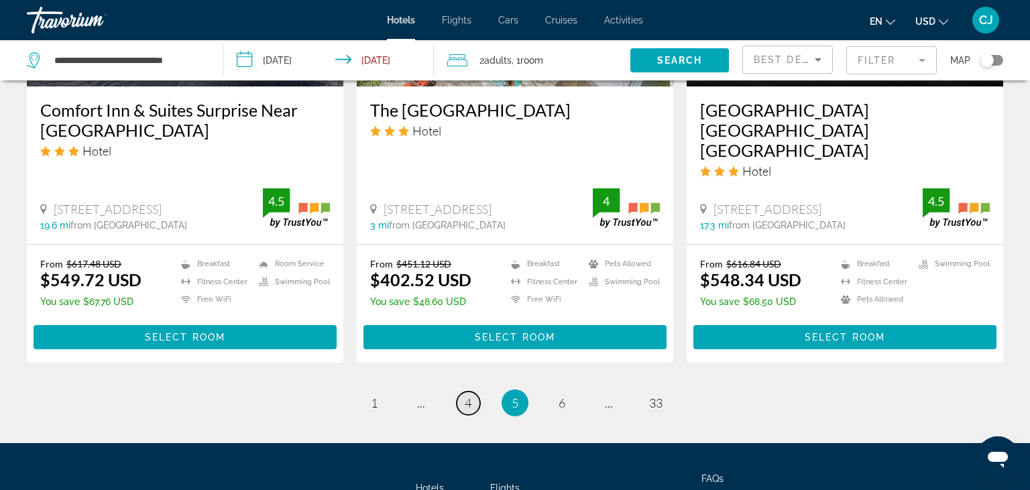
click at [469, 396] on span "4" at bounding box center [468, 403] width 7 height 15
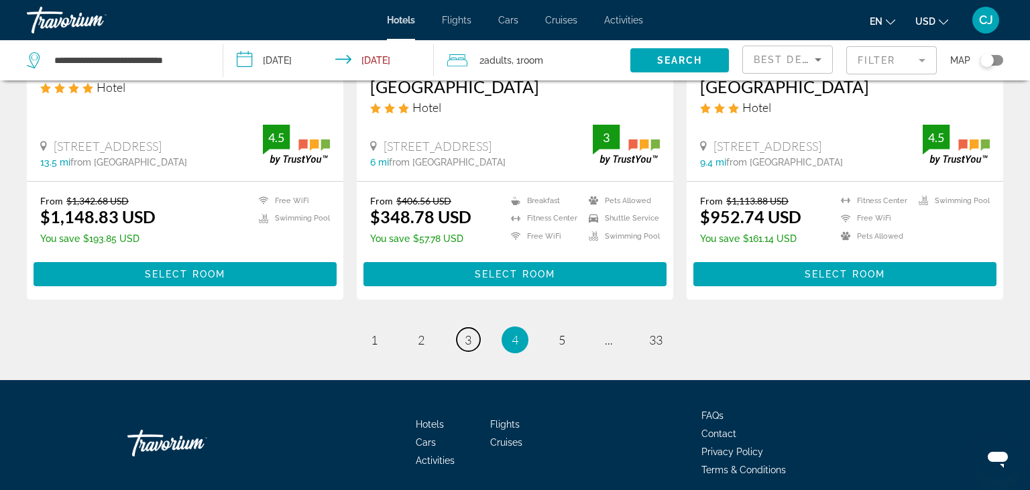
scroll to position [1841, 0]
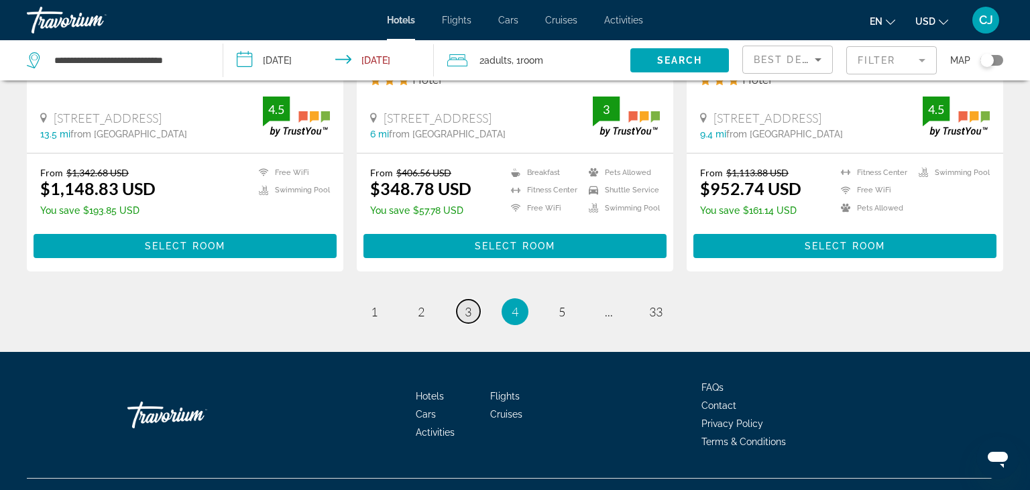
click at [468, 304] on span "3" at bounding box center [468, 311] width 7 height 15
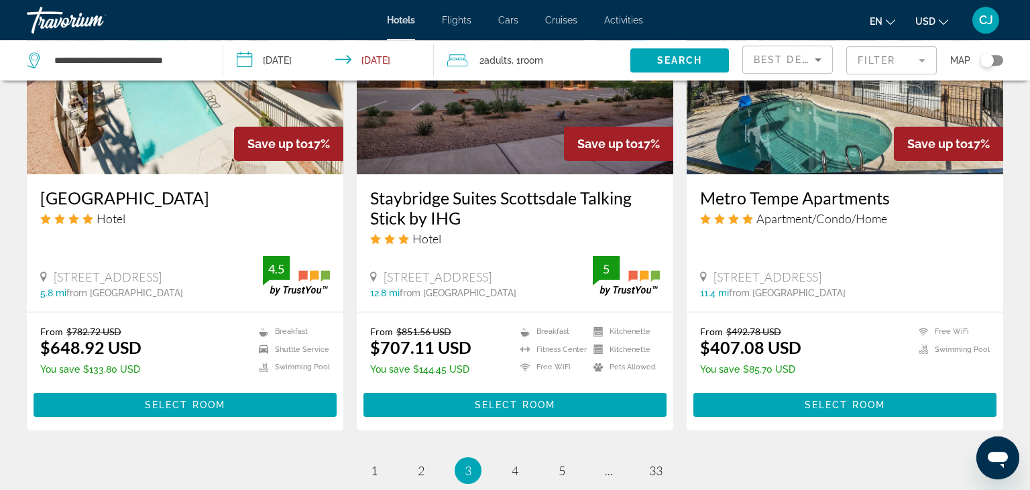
scroll to position [1699, 0]
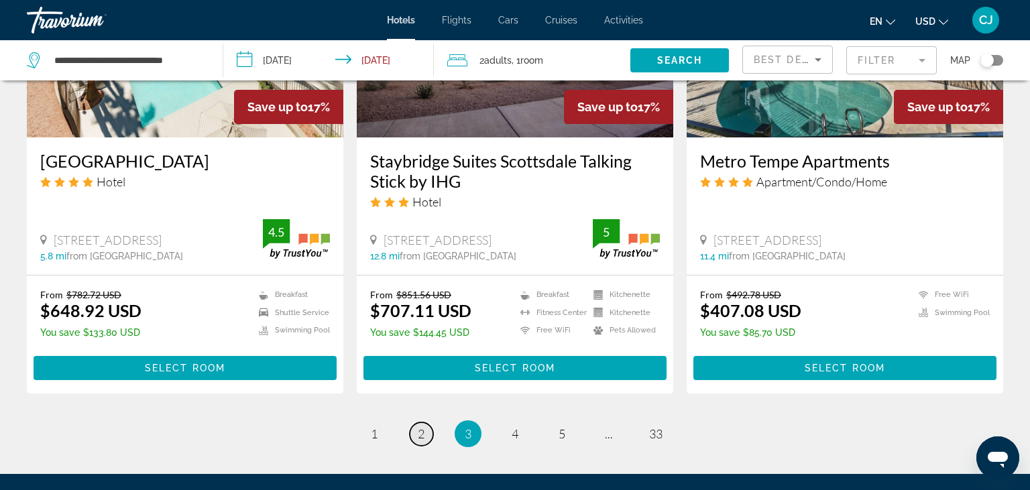
click at [417, 423] on link "page 2" at bounding box center [421, 434] width 23 height 23
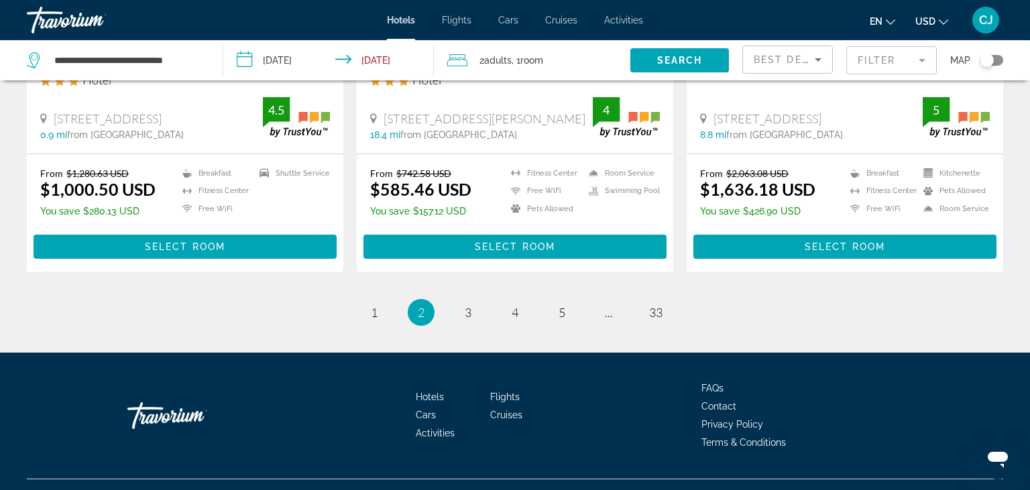
scroll to position [1841, 0]
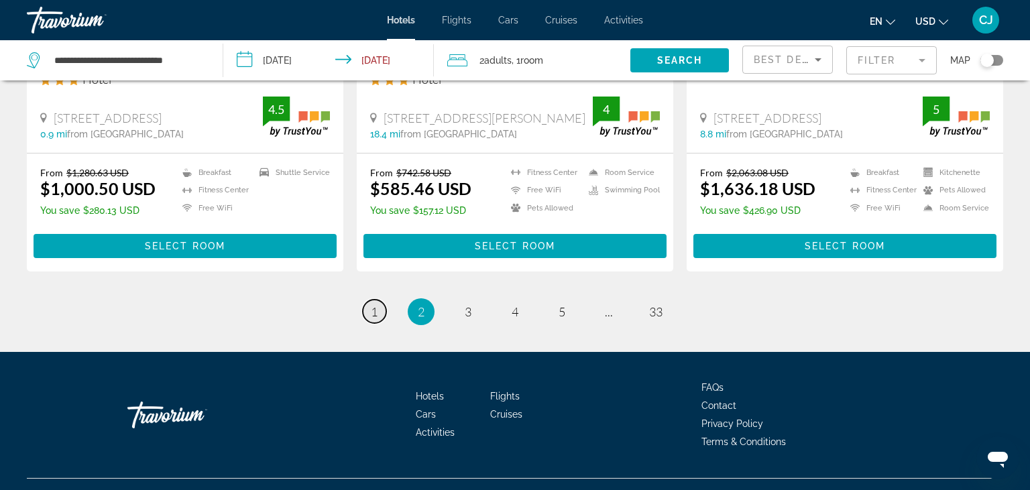
click at [372, 304] on span "1" at bounding box center [374, 311] width 7 height 15
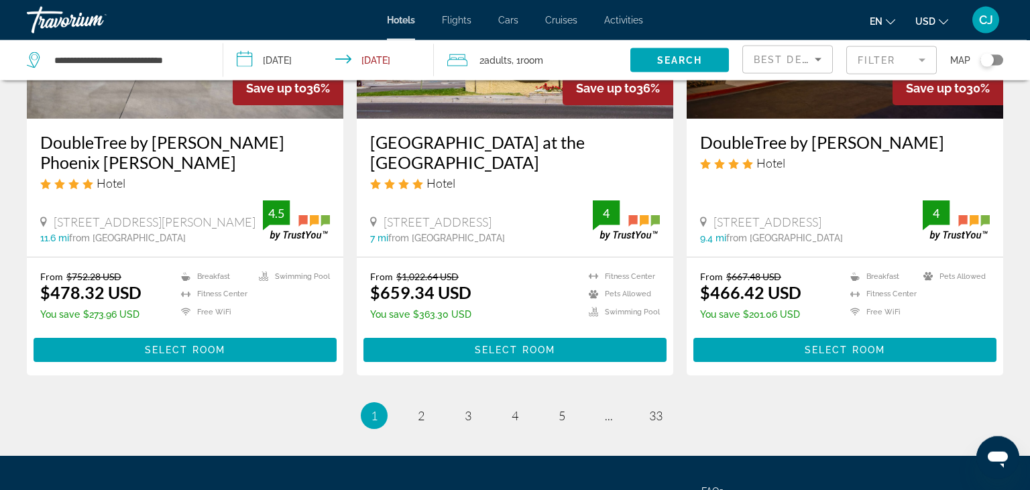
scroll to position [1771, 0]
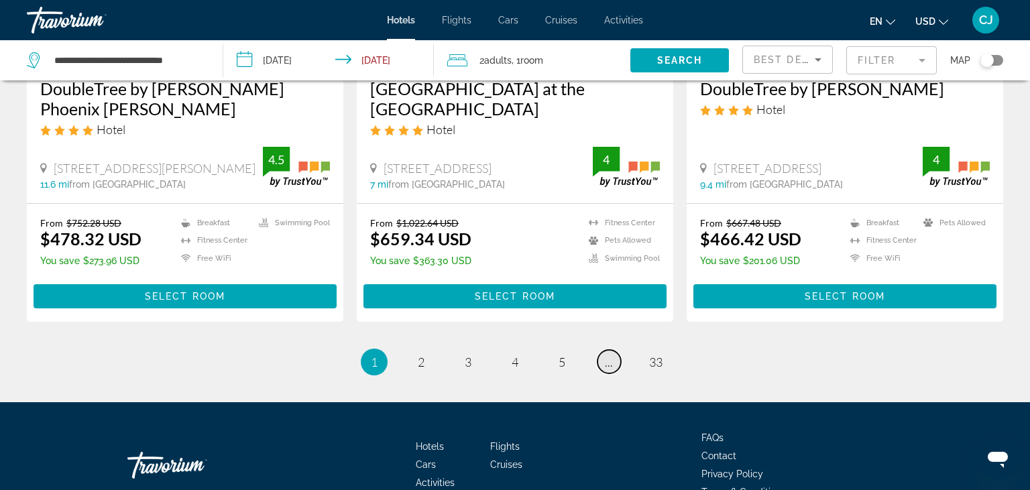
click at [610, 366] on span "..." at bounding box center [609, 362] width 8 height 15
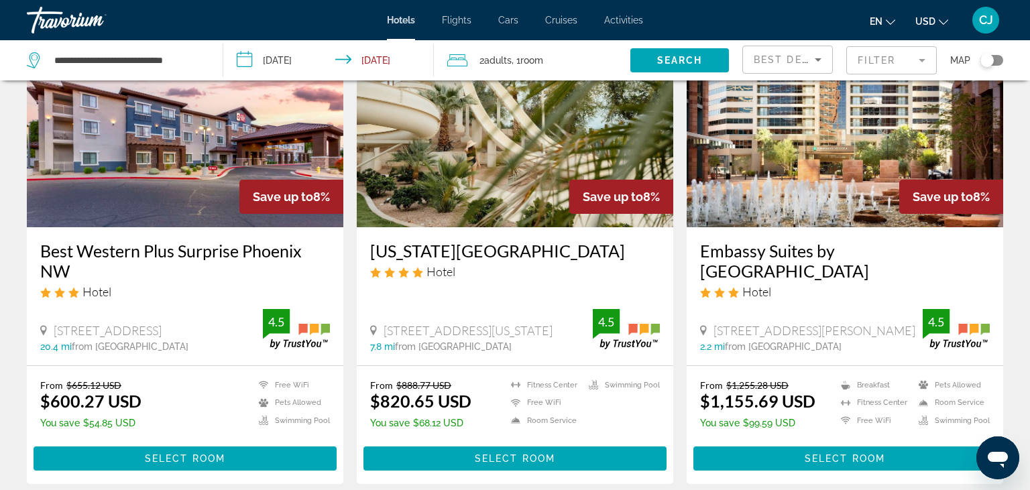
scroll to position [1699, 0]
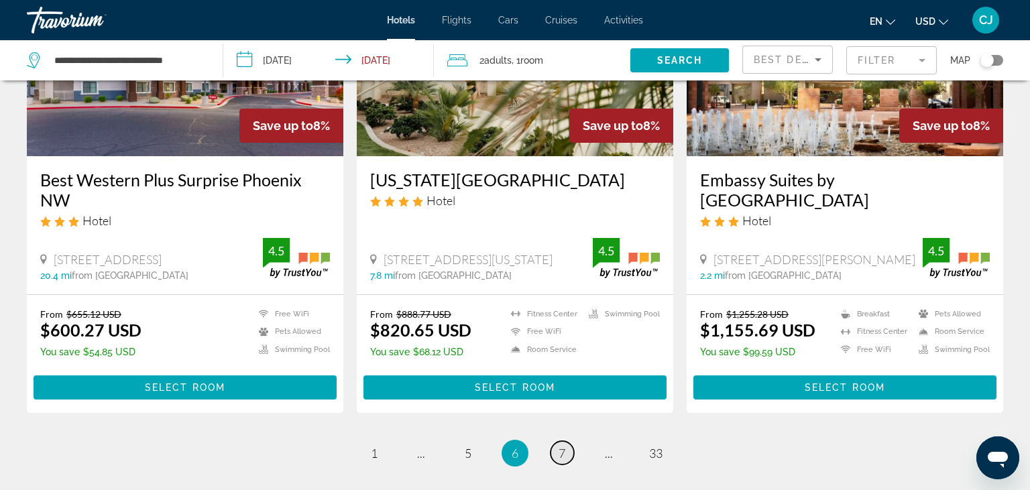
click at [563, 446] on span "7" at bounding box center [562, 453] width 7 height 15
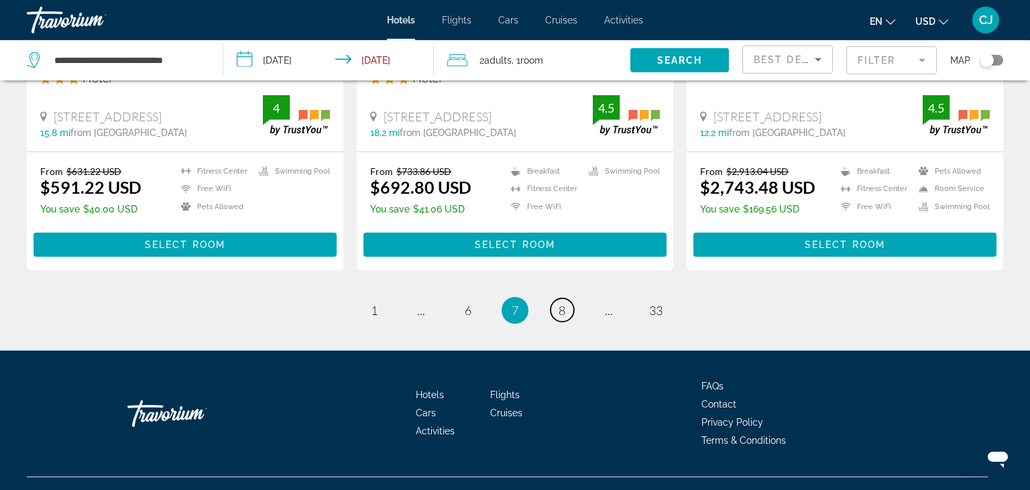
scroll to position [1841, 0]
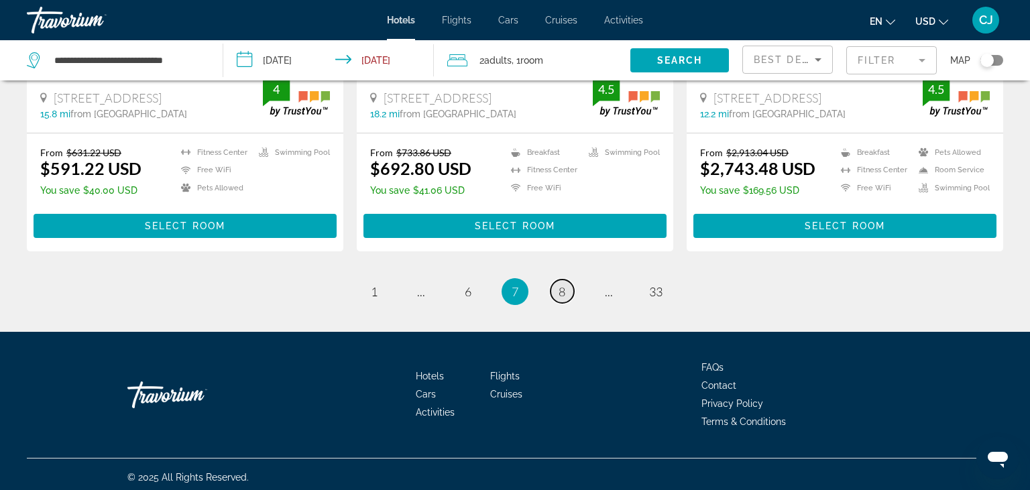
click at [561, 292] on span "8" at bounding box center [562, 291] width 7 height 15
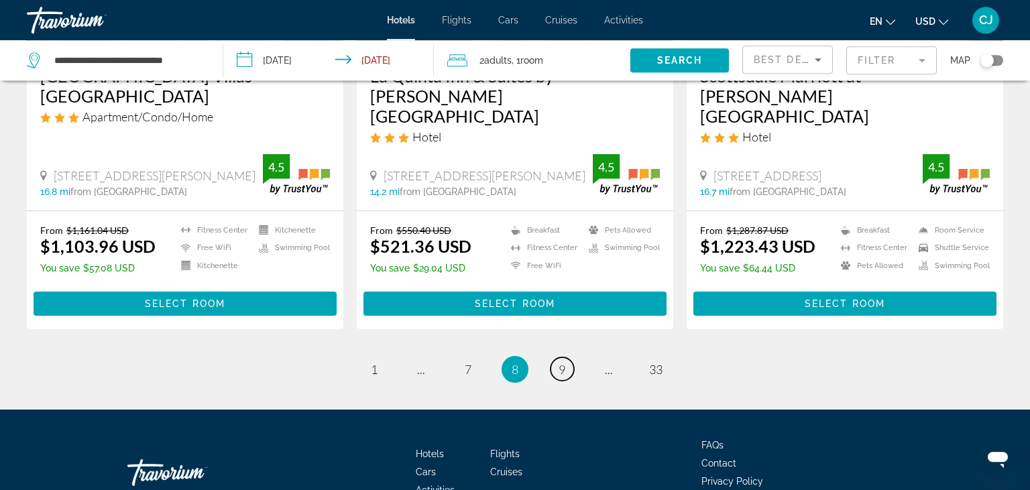
scroll to position [1827, 0]
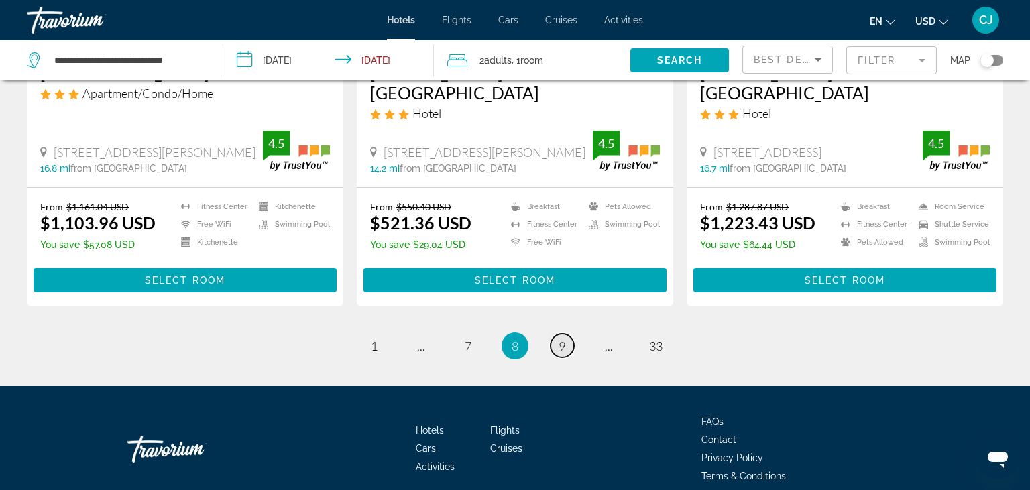
click at [559, 339] on span "9" at bounding box center [562, 346] width 7 height 15
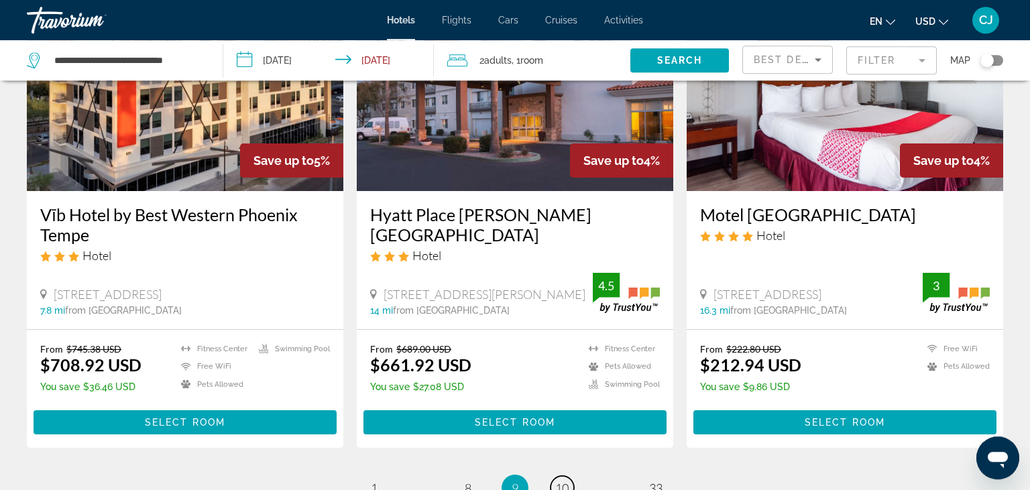
scroll to position [1699, 0]
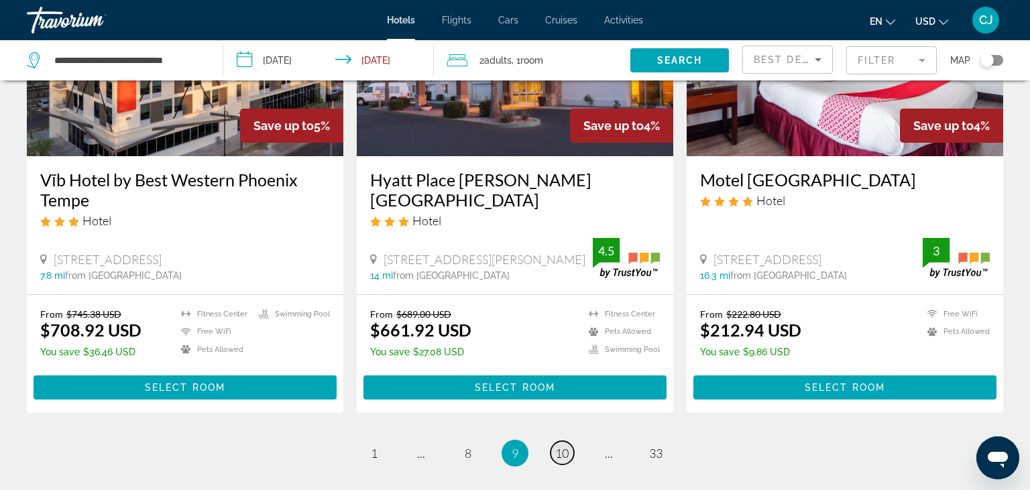
click at [562, 446] on span "10" at bounding box center [561, 453] width 13 height 15
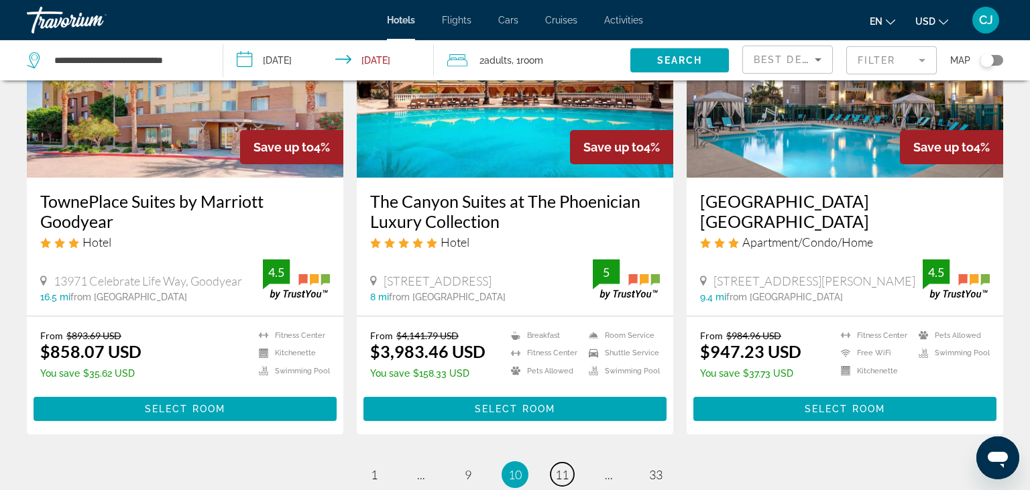
scroll to position [1771, 0]
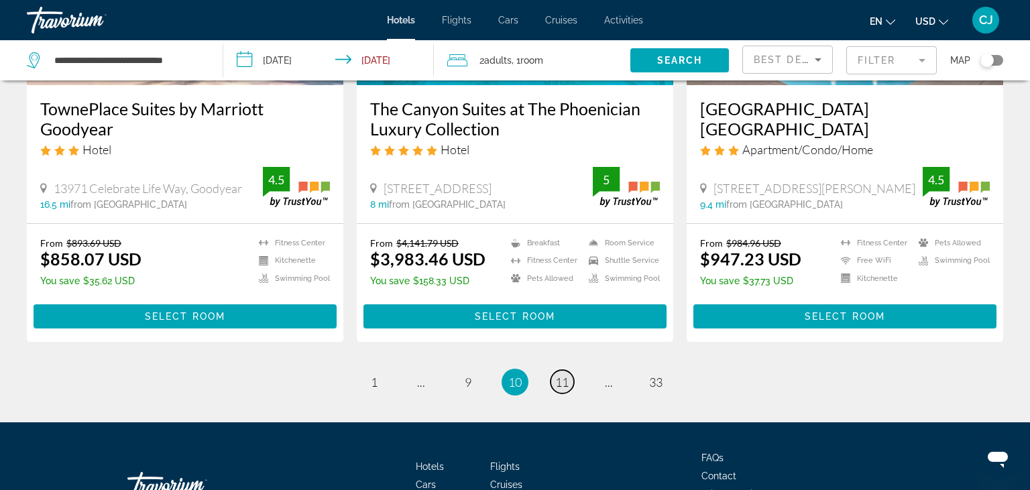
click at [566, 375] on span "11" at bounding box center [561, 382] width 13 height 15
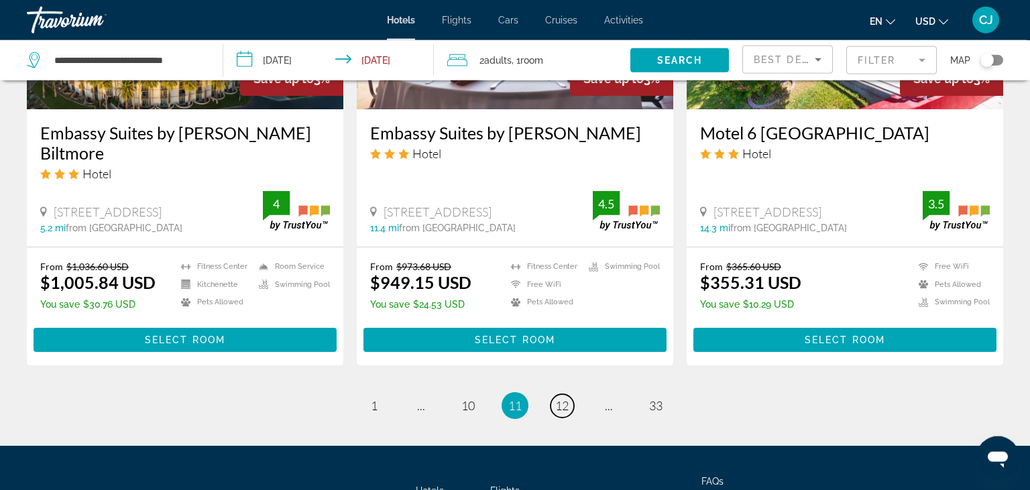
scroll to position [1771, 0]
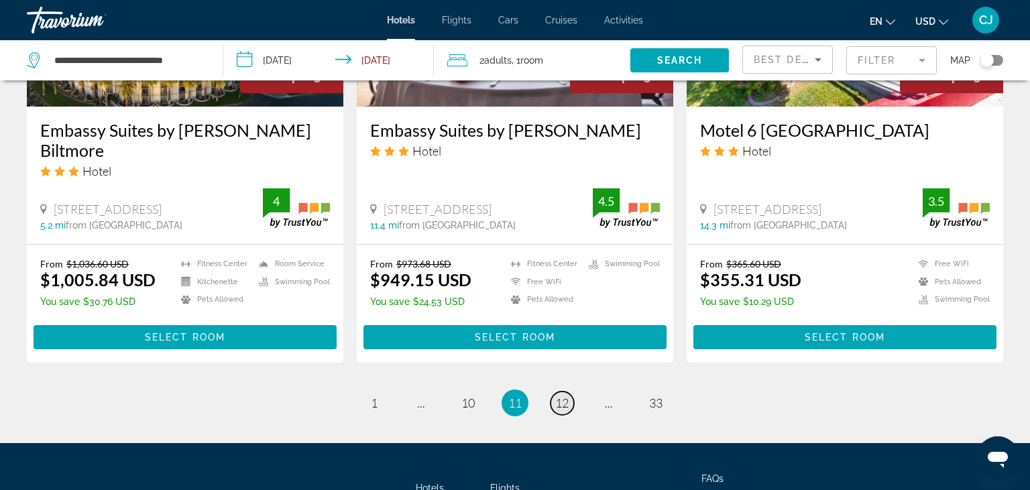
click at [563, 396] on span "12" at bounding box center [561, 403] width 13 height 15
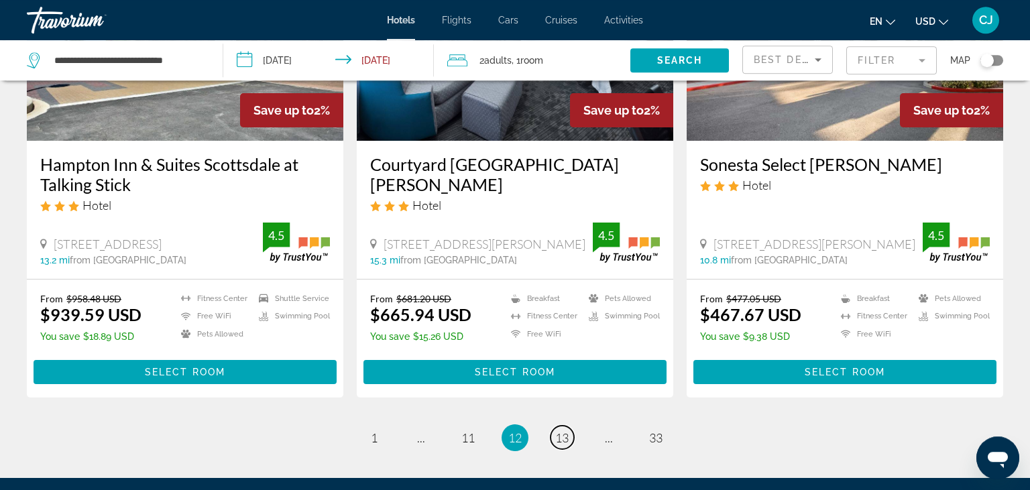
scroll to position [1699, 0]
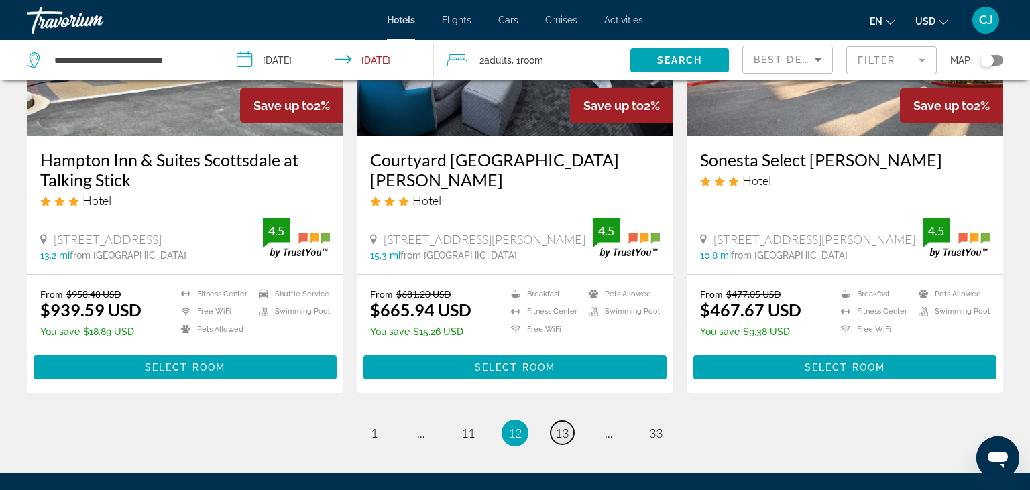
click at [565, 426] on span "13" at bounding box center [561, 433] width 13 height 15
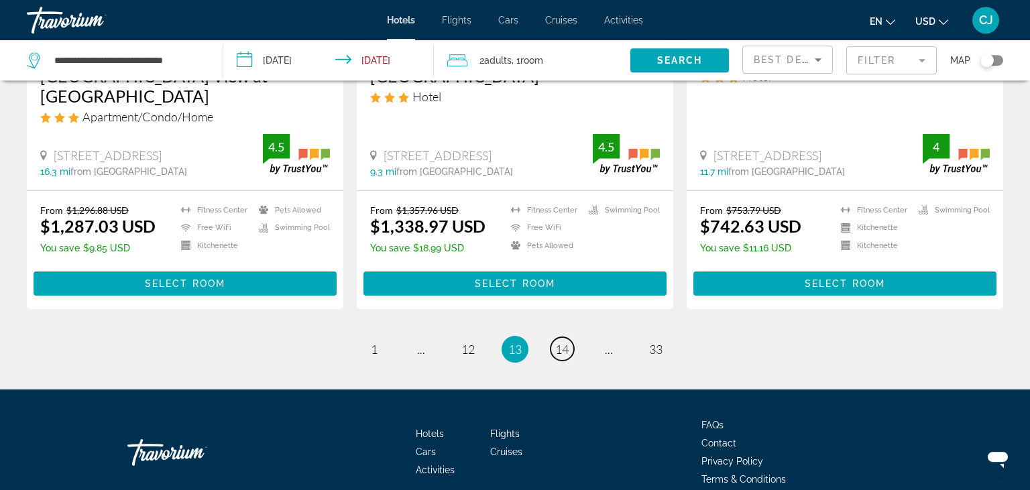
scroll to position [1832, 0]
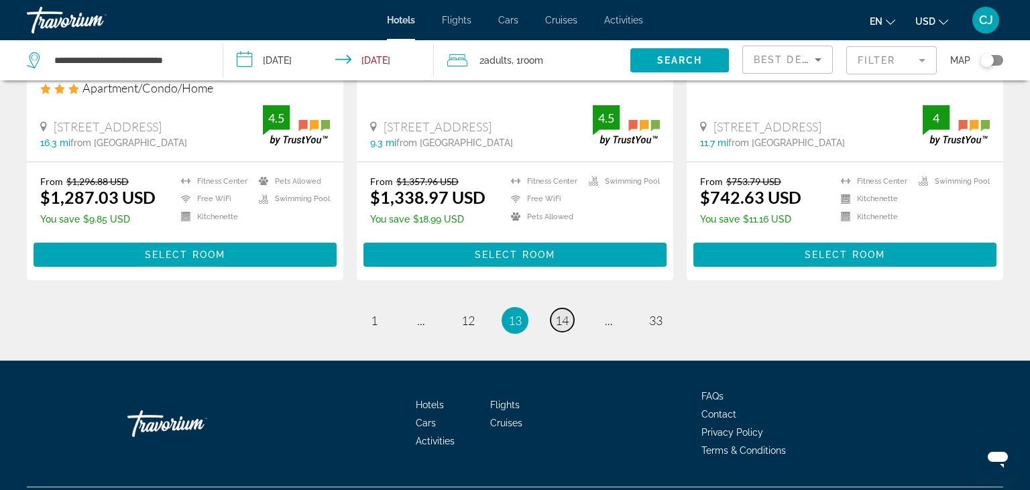
click at [566, 313] on span "14" at bounding box center [561, 320] width 13 height 15
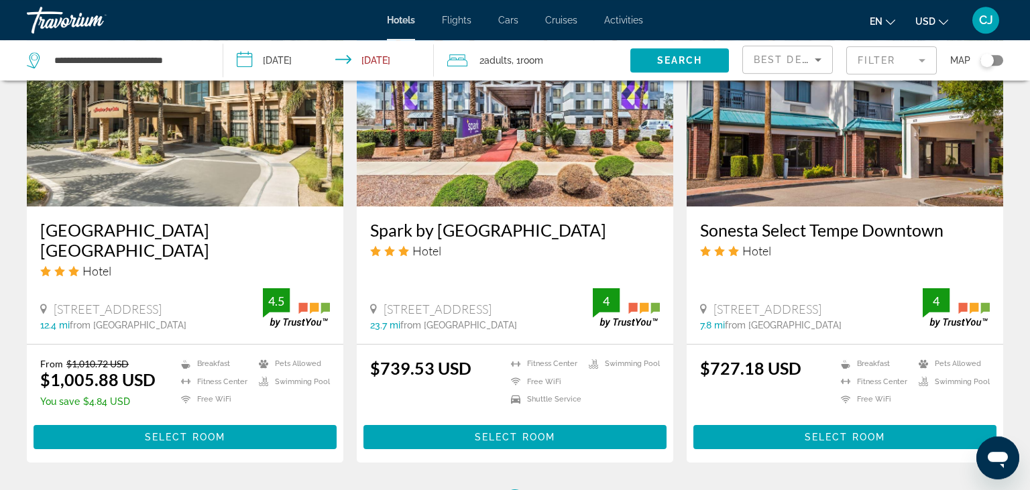
scroll to position [1771, 0]
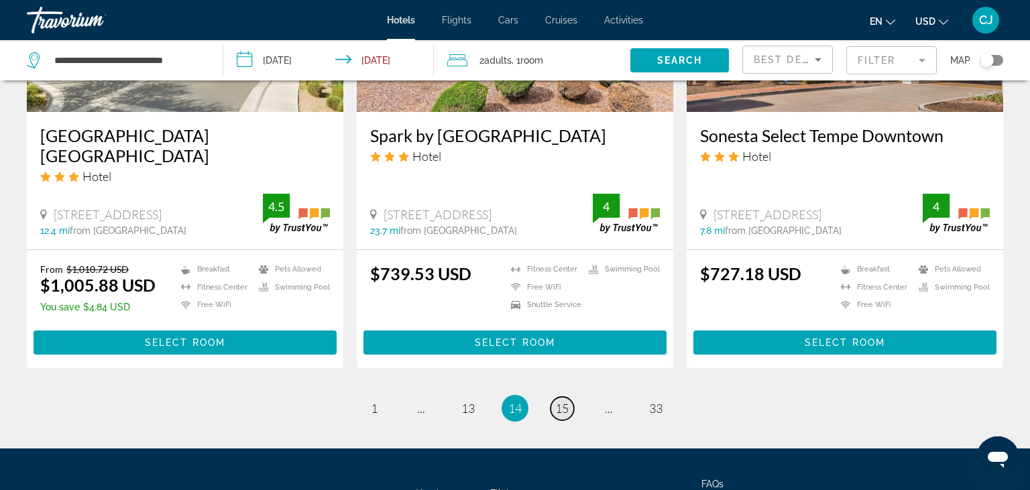
click at [562, 401] on span "15" at bounding box center [561, 408] width 13 height 15
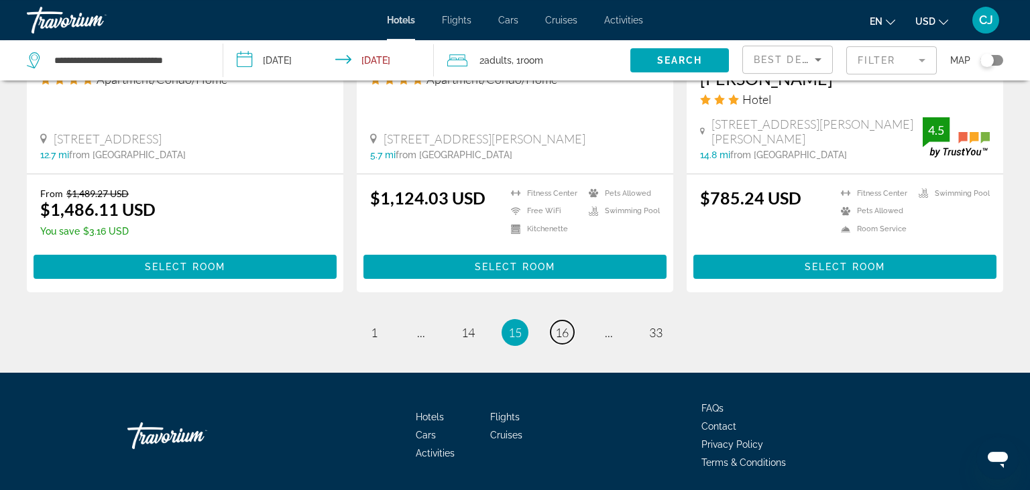
scroll to position [1813, 0]
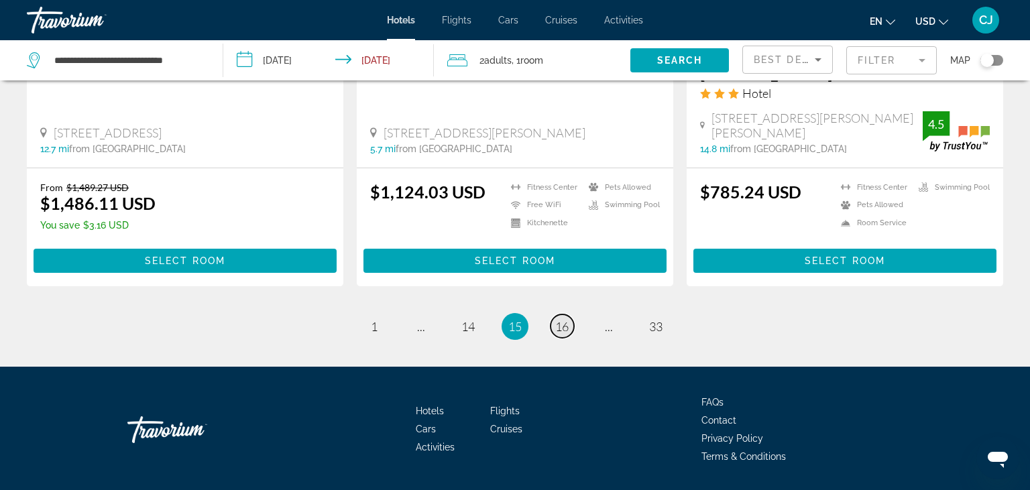
click at [563, 319] on span "16" at bounding box center [561, 326] width 13 height 15
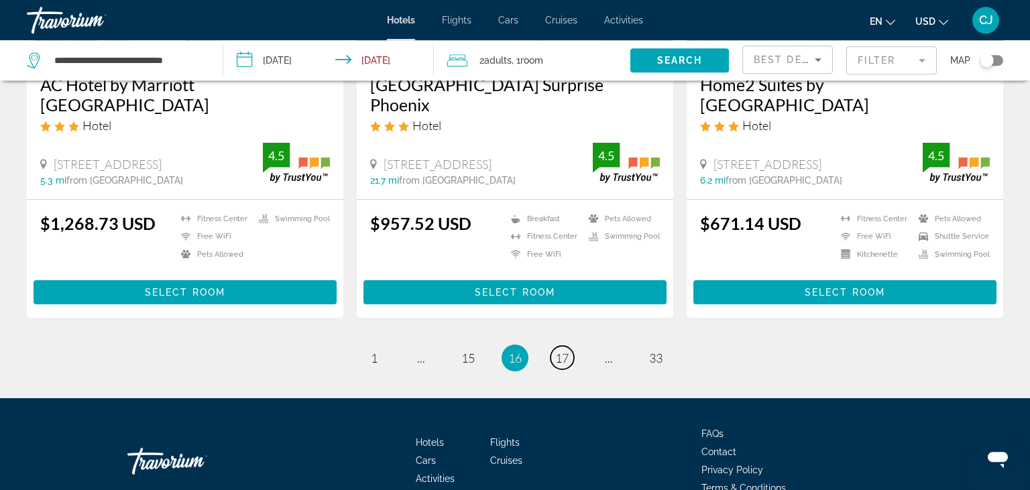
scroll to position [1841, 0]
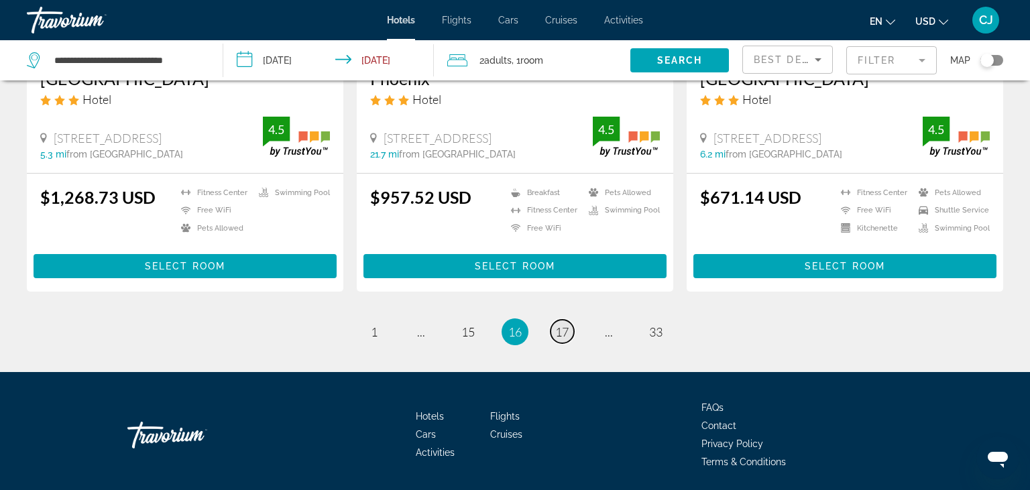
click at [565, 325] on span "17" at bounding box center [561, 332] width 13 height 15
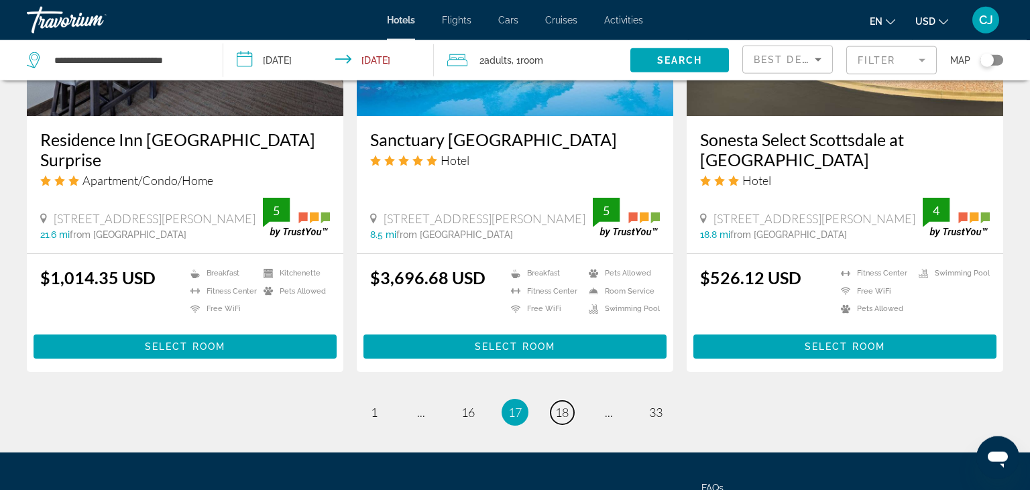
scroll to position [1771, 0]
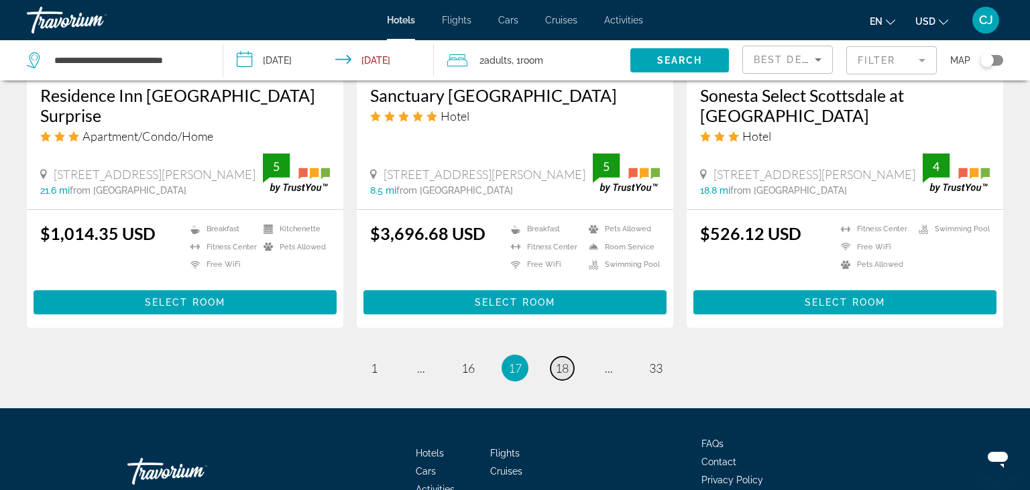
click at [565, 361] on span "18" at bounding box center [561, 368] width 13 height 15
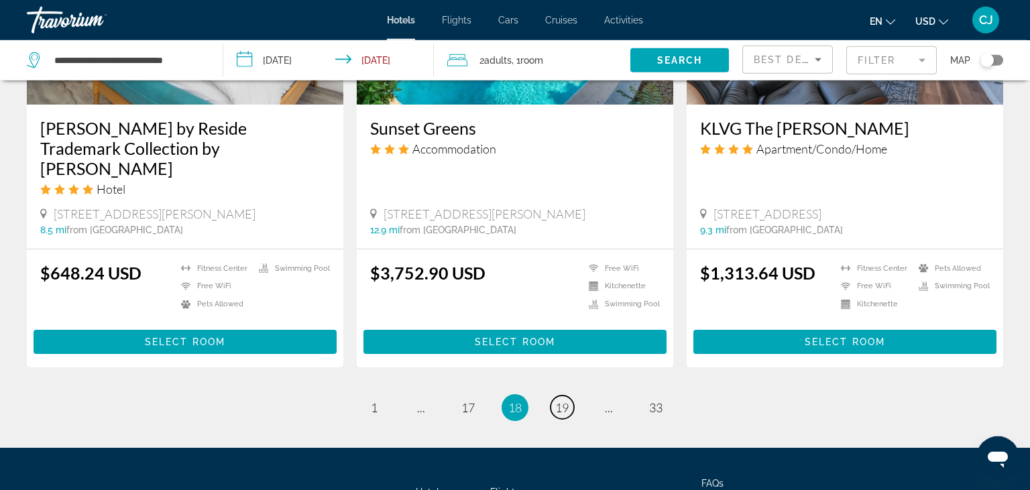
scroll to position [1771, 0]
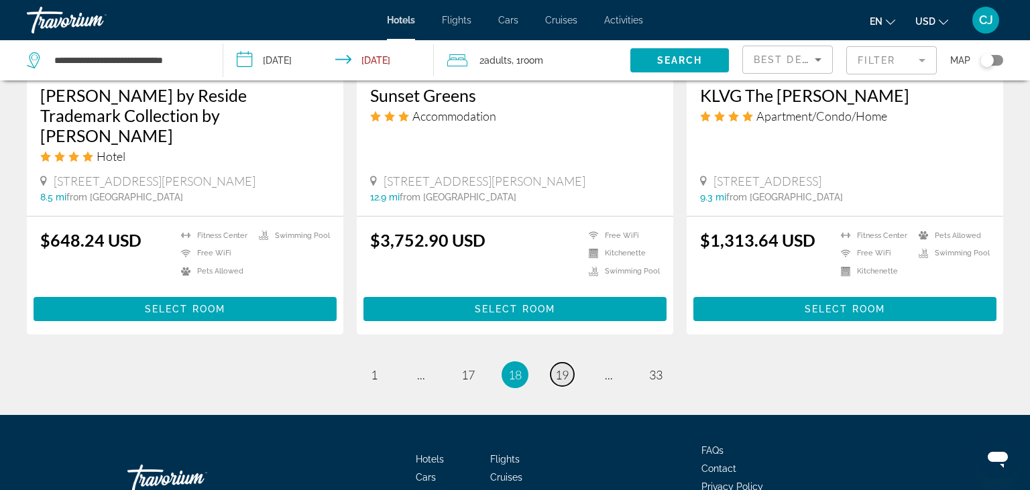
click at [563, 368] on span "19" at bounding box center [561, 375] width 13 height 15
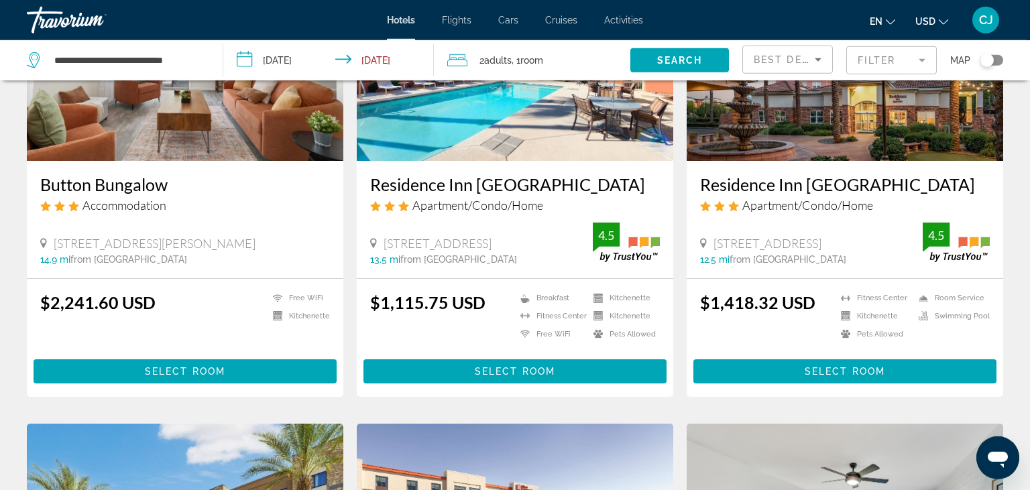
scroll to position [637, 0]
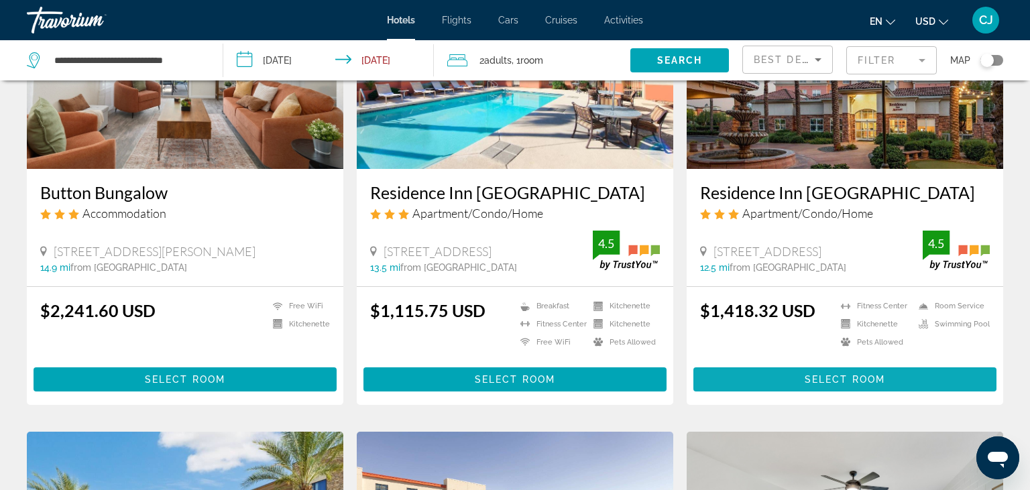
click at [831, 385] on span "Select Room" at bounding box center [845, 379] width 80 height 11
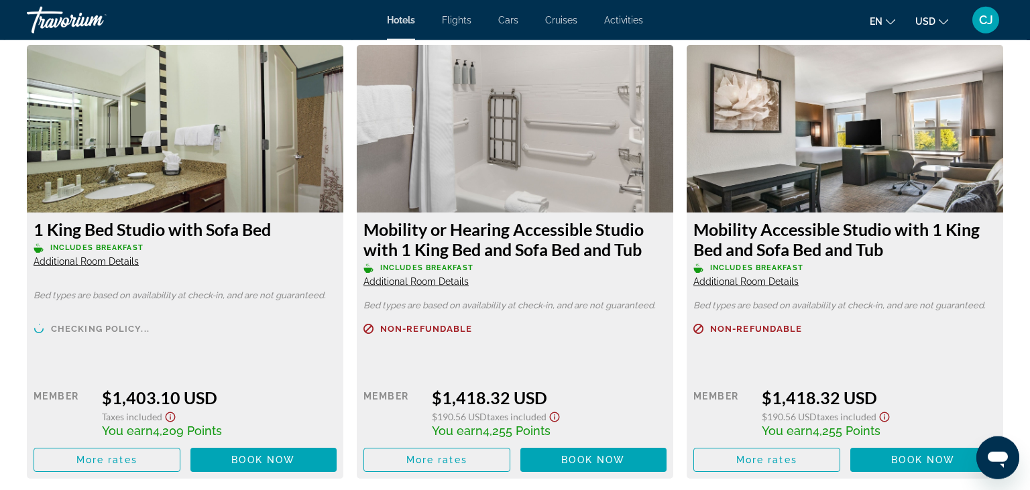
scroll to position [1912, 0]
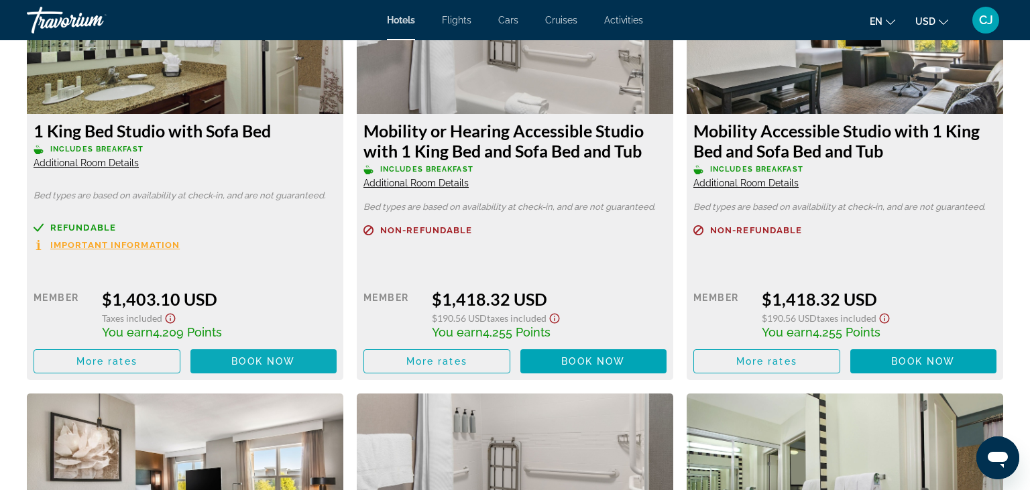
click at [299, 374] on span "Main content" at bounding box center [263, 361] width 147 height 32
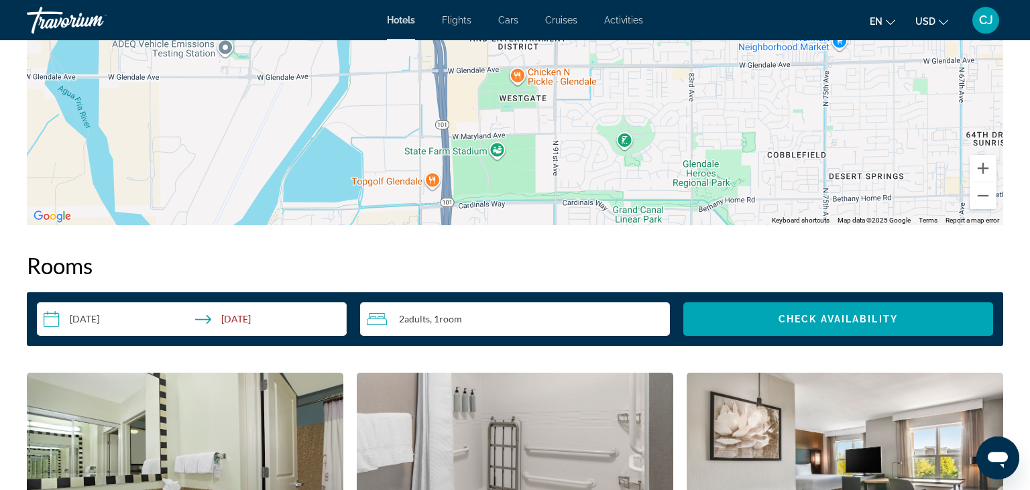
scroll to position [1487, 0]
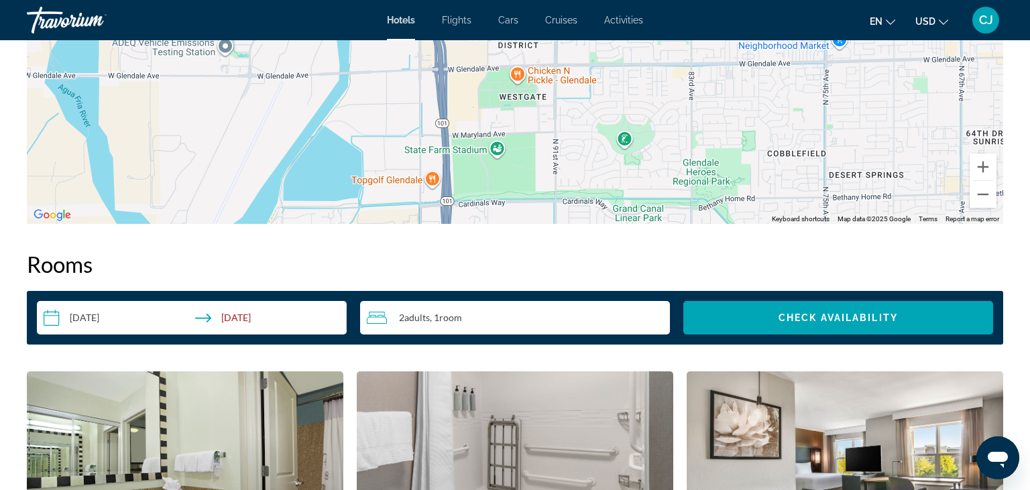
click at [72, 331] on input "**********" at bounding box center [194, 320] width 315 height 38
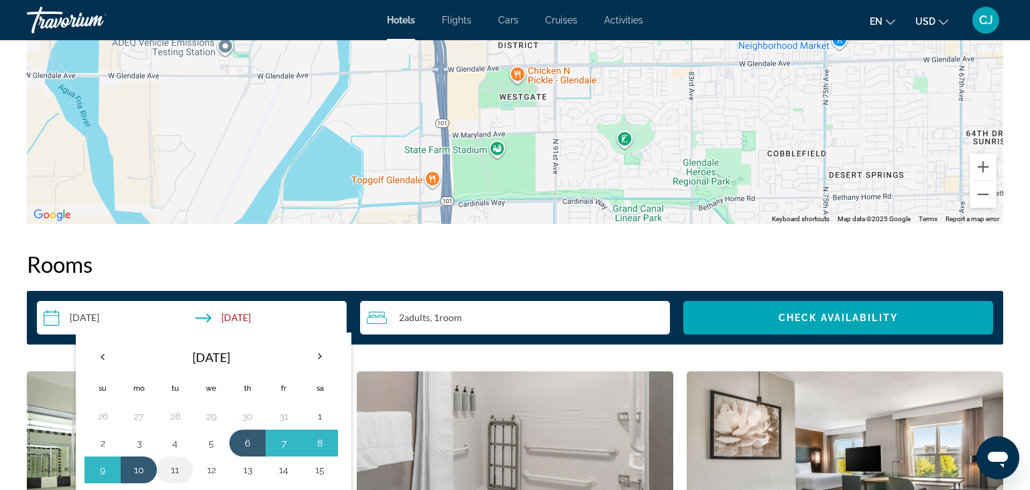
click at [175, 480] on button "11" at bounding box center [174, 470] width 21 height 19
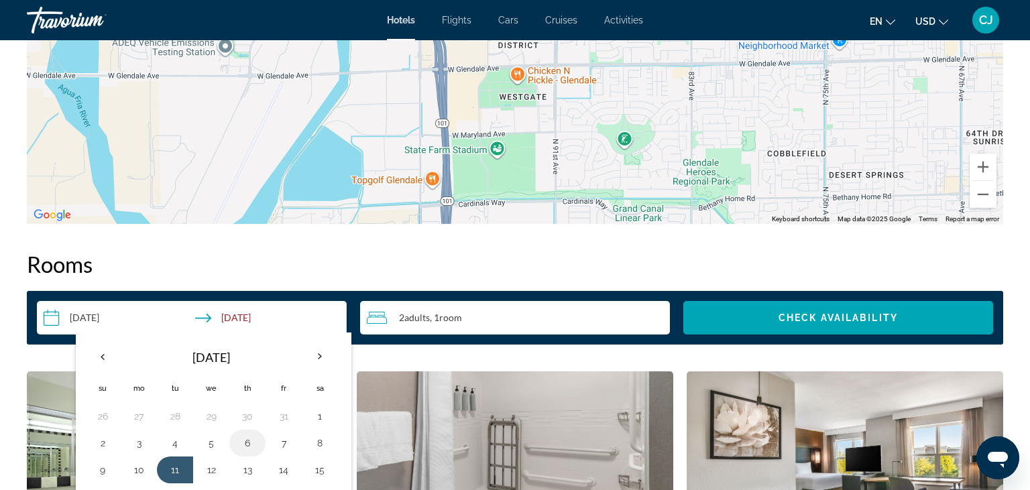
click at [248, 451] on button "6" at bounding box center [247, 443] width 21 height 19
type input "**********"
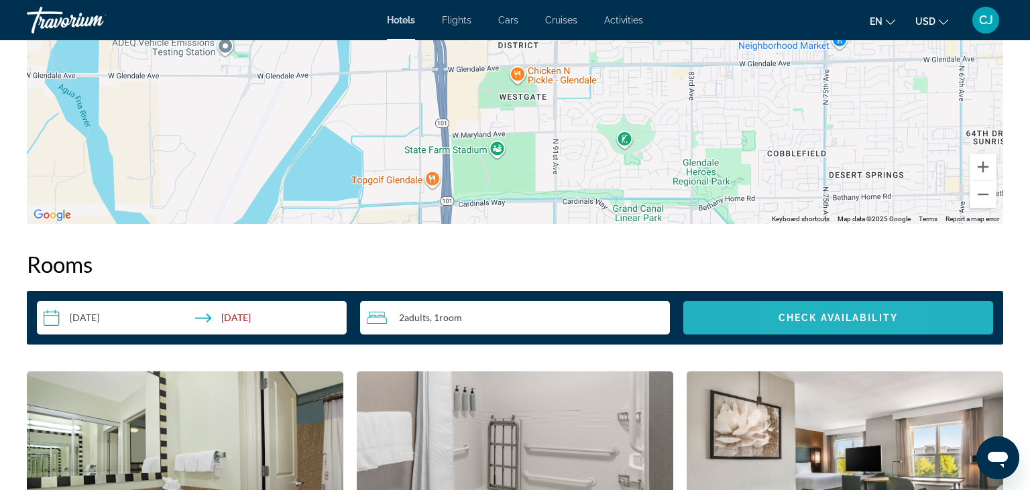
click at [791, 323] on span "Check Availability" at bounding box center [838, 318] width 119 height 11
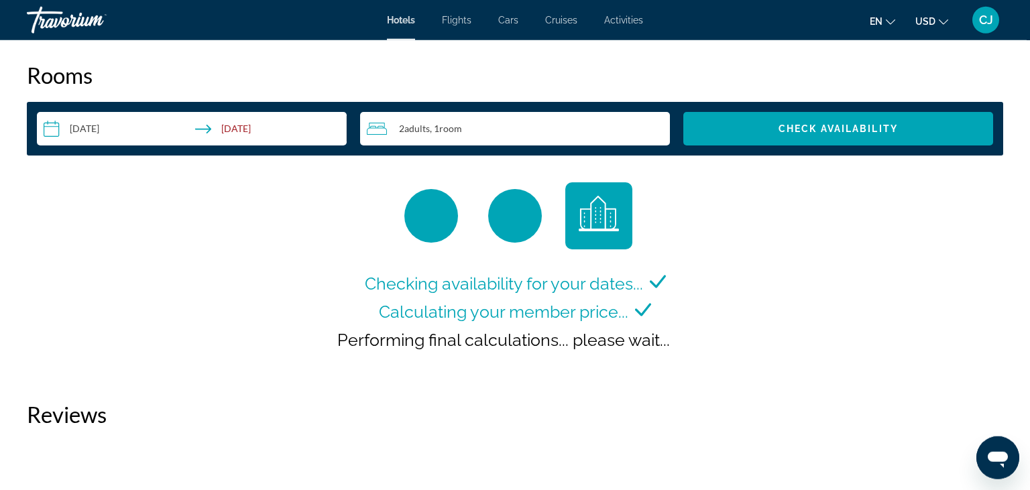
scroll to position [1668, 0]
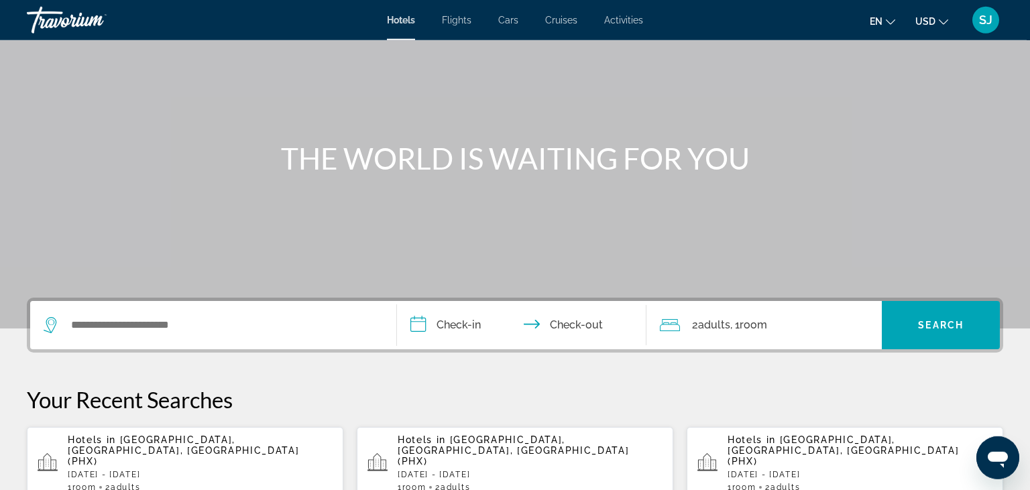
scroll to position [142, 0]
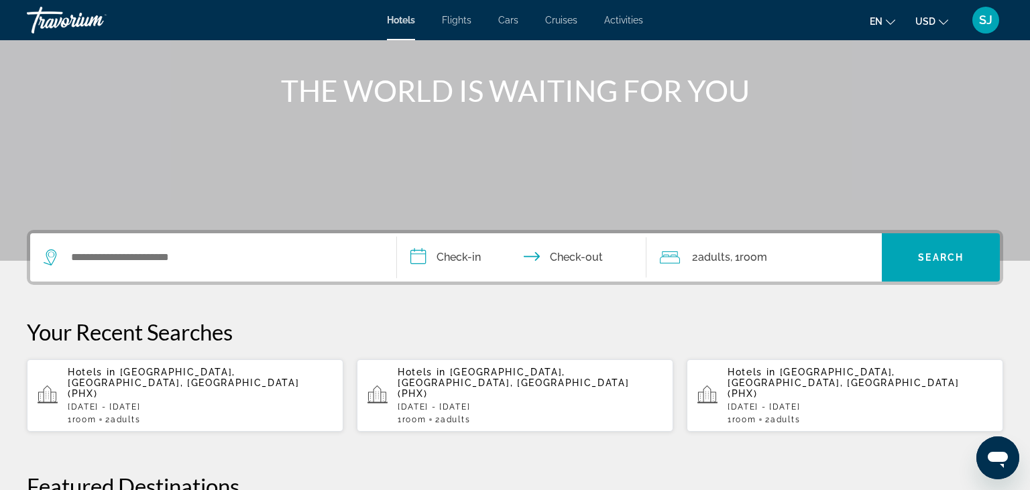
click at [201, 402] on p "Thu, 06 Nov - Tue, 11 Nov" at bounding box center [200, 406] width 265 height 9
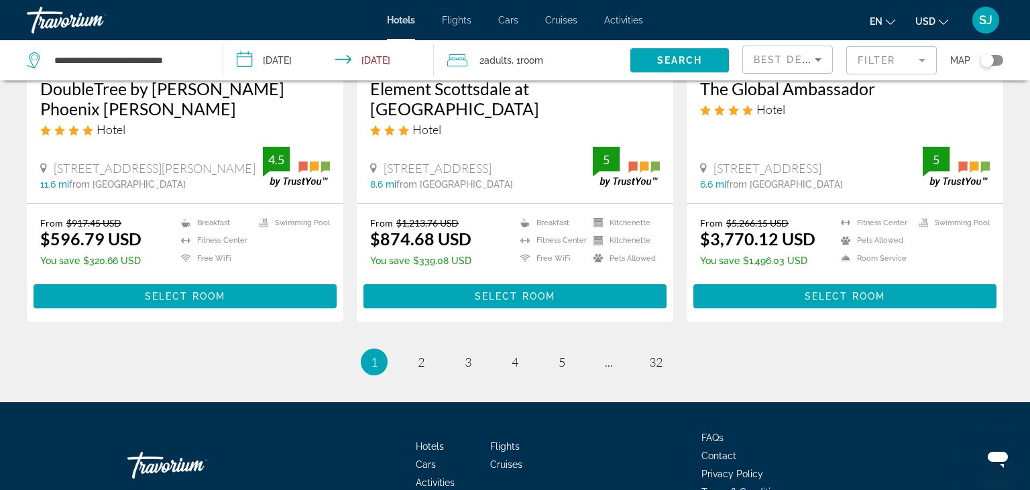
scroll to position [1841, 0]
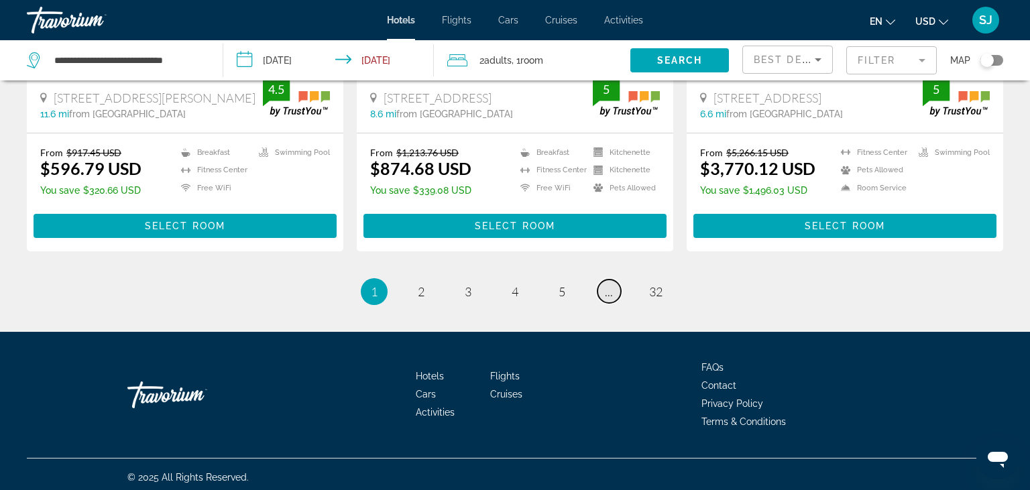
click at [607, 290] on span "..." at bounding box center [609, 291] width 8 height 15
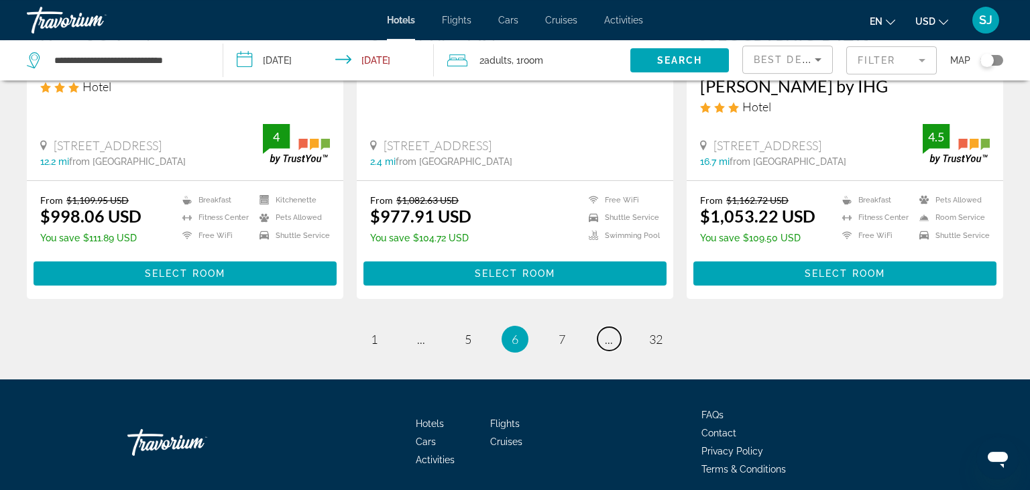
scroll to position [1841, 0]
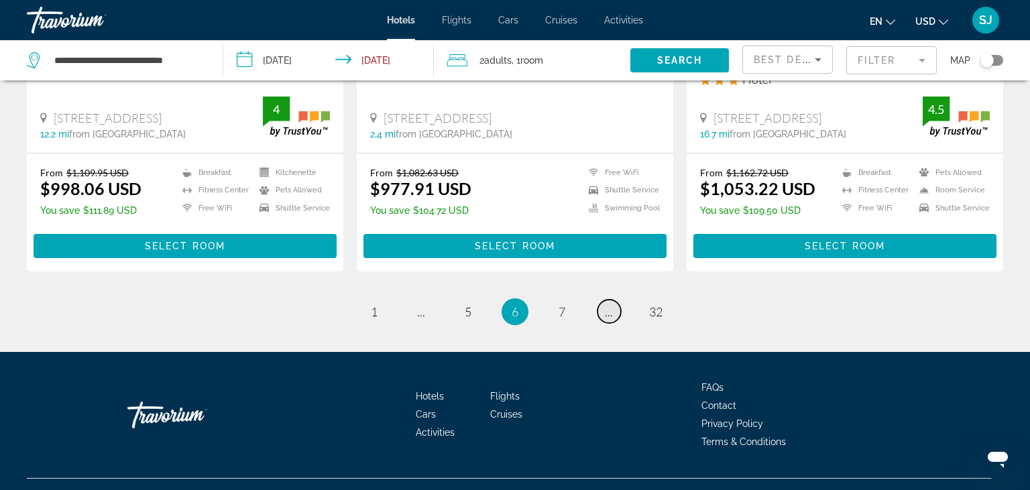
click at [611, 304] on span "..." at bounding box center [609, 311] width 8 height 15
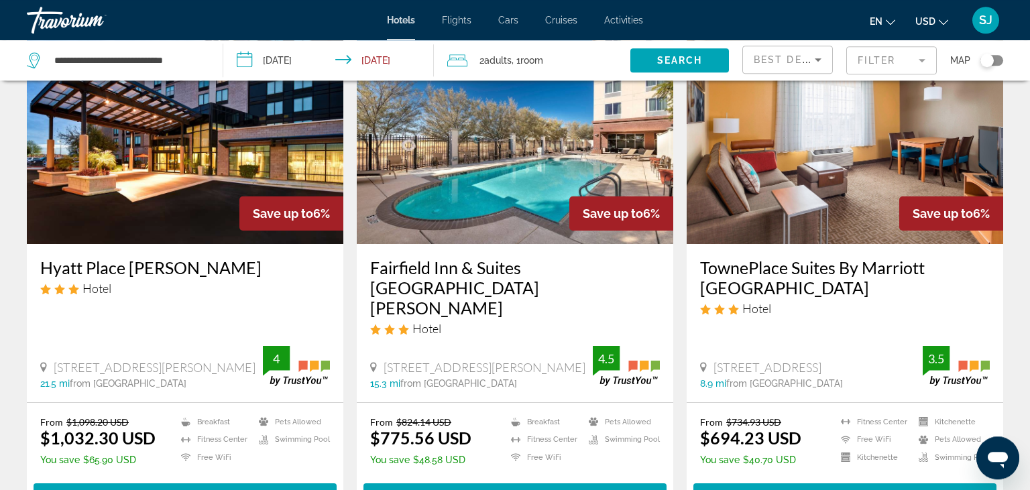
scroll to position [1771, 0]
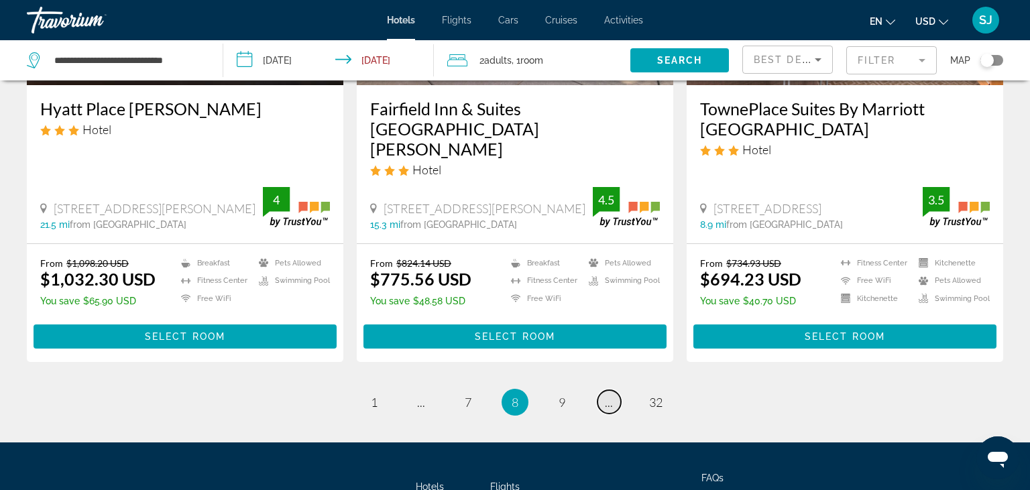
click at [604, 390] on link "page ..." at bounding box center [609, 401] width 23 height 23
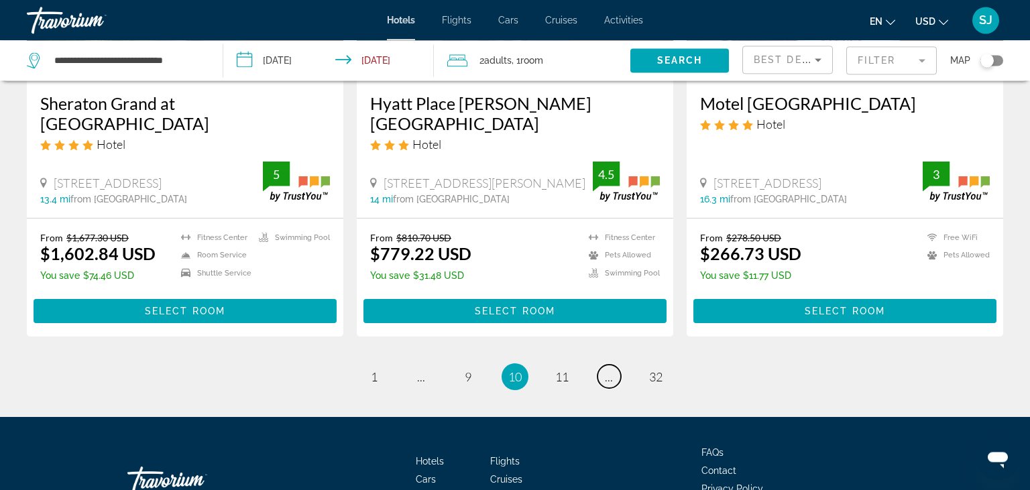
scroll to position [1771, 0]
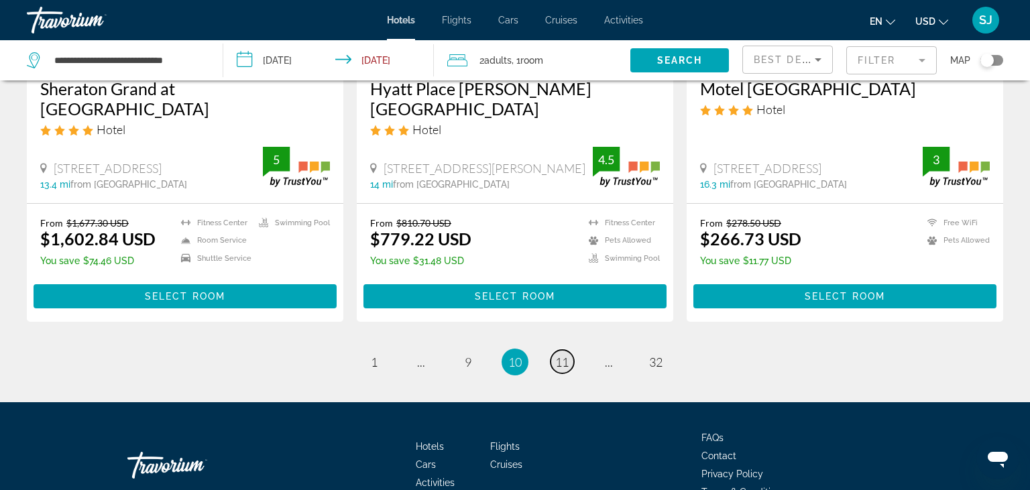
click at [562, 355] on span "11" at bounding box center [561, 362] width 13 height 15
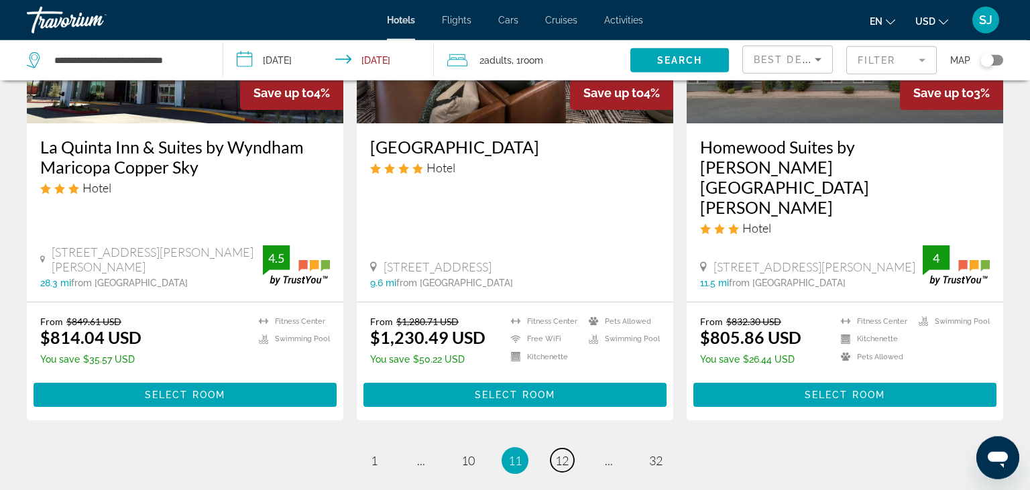
scroll to position [1771, 0]
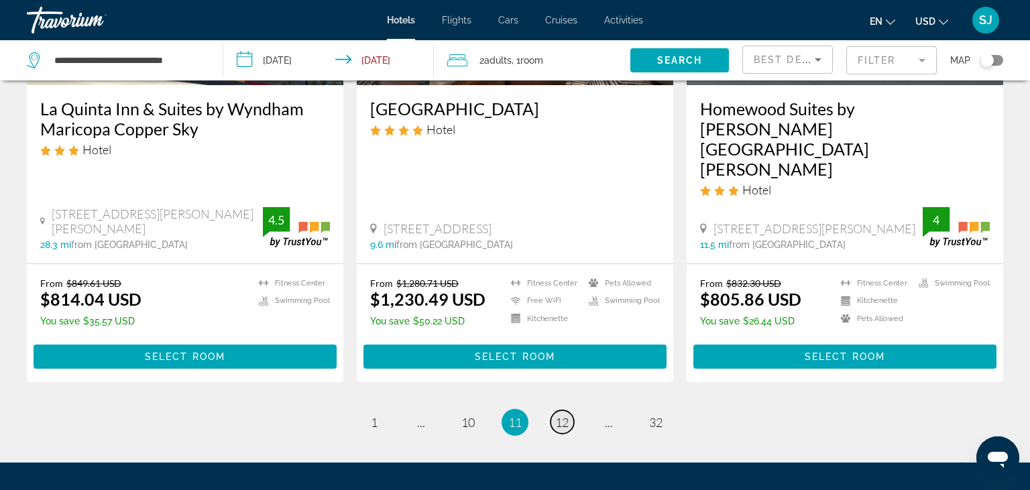
click at [559, 415] on span "12" at bounding box center [561, 422] width 13 height 15
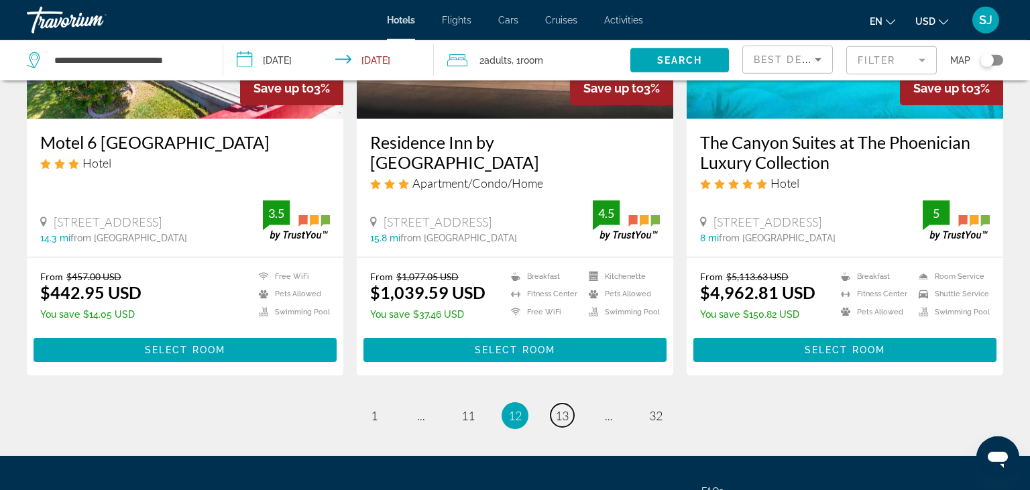
scroll to position [1771, 0]
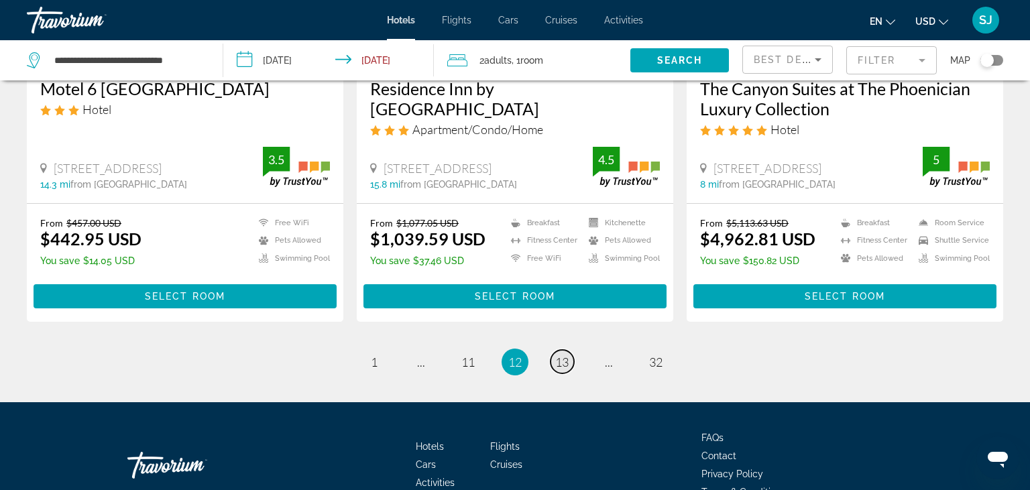
click at [562, 358] on span "13" at bounding box center [561, 362] width 13 height 15
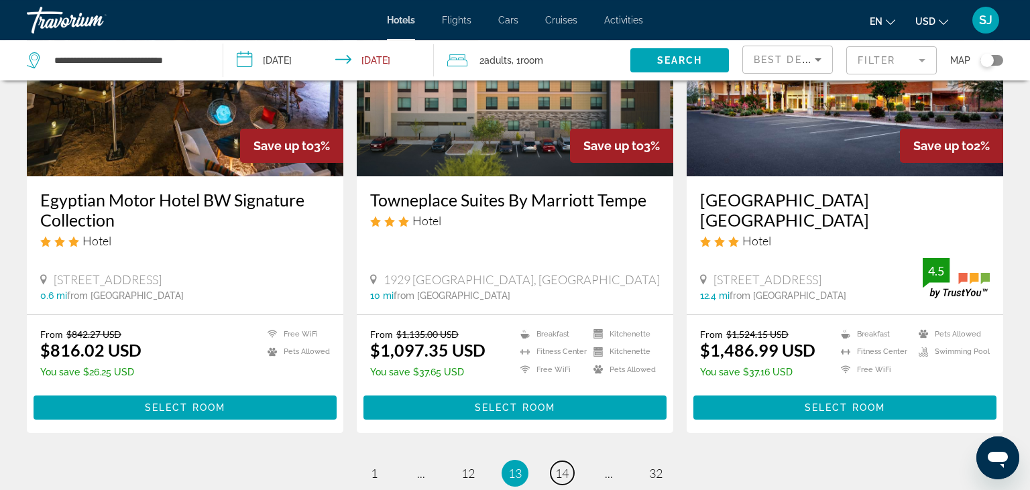
scroll to position [1699, 0]
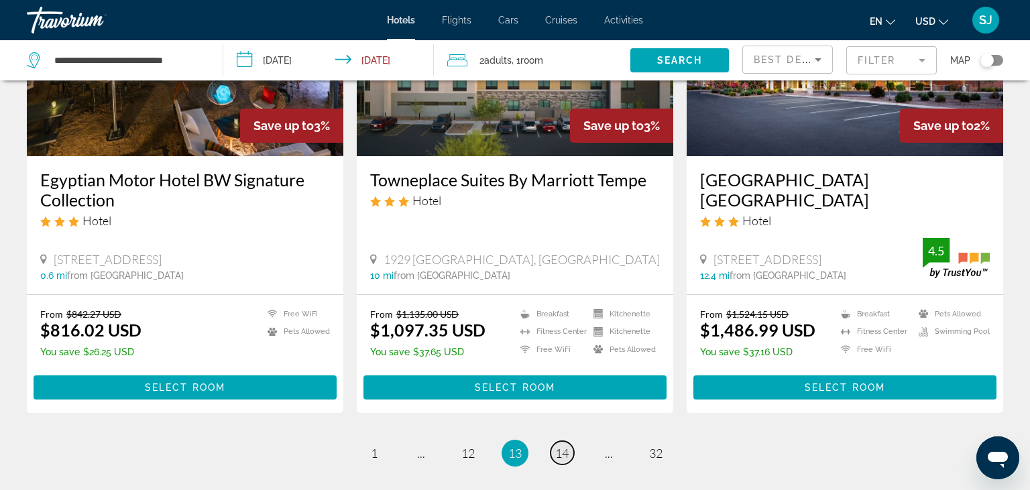
click at [566, 446] on span "14" at bounding box center [561, 453] width 13 height 15
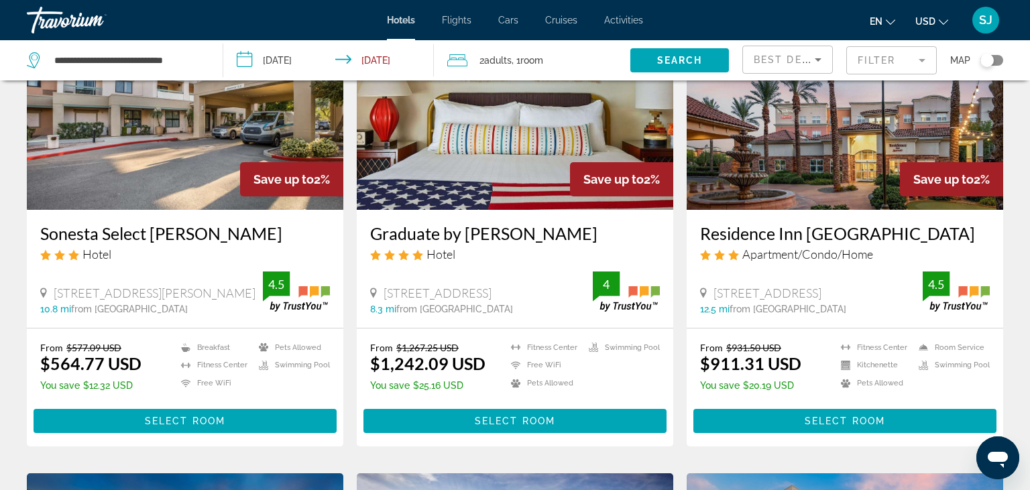
scroll to position [637, 0]
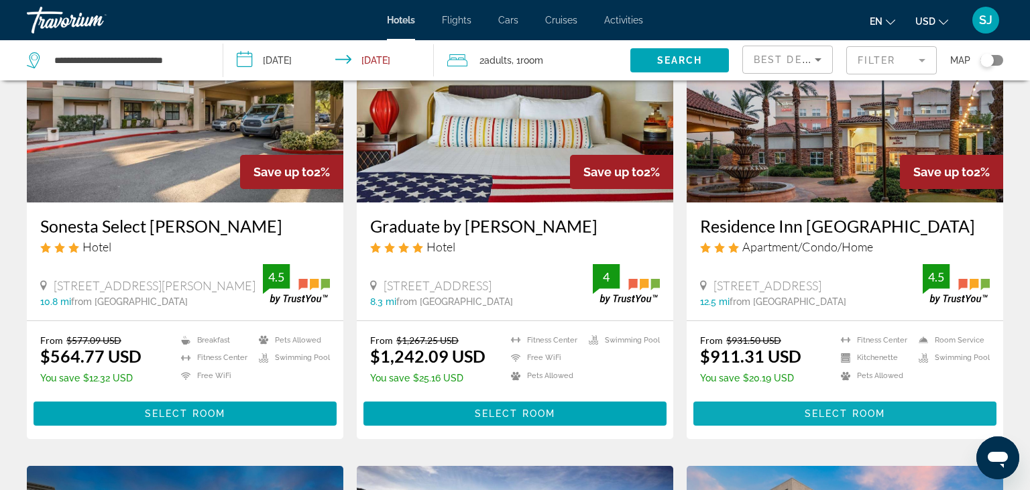
click at [809, 419] on span "Select Room" at bounding box center [845, 413] width 80 height 11
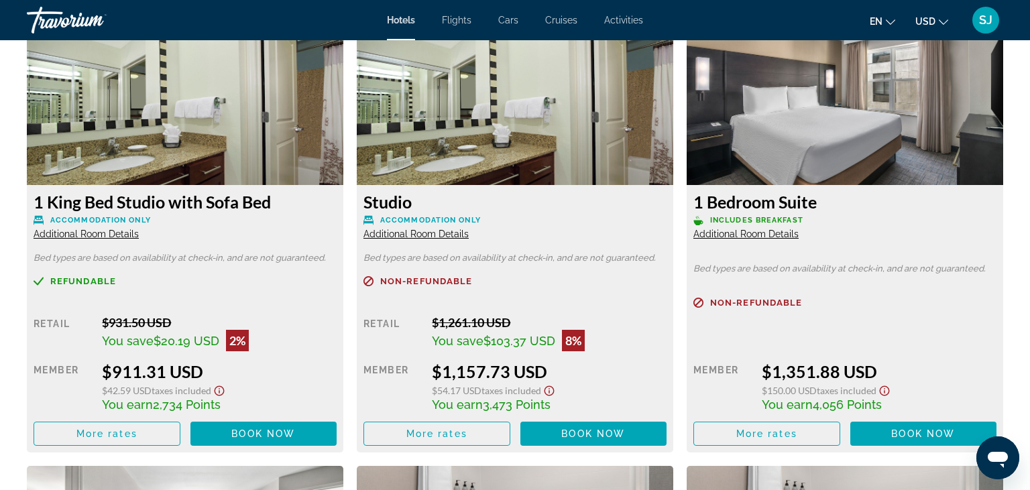
scroll to position [1912, 0]
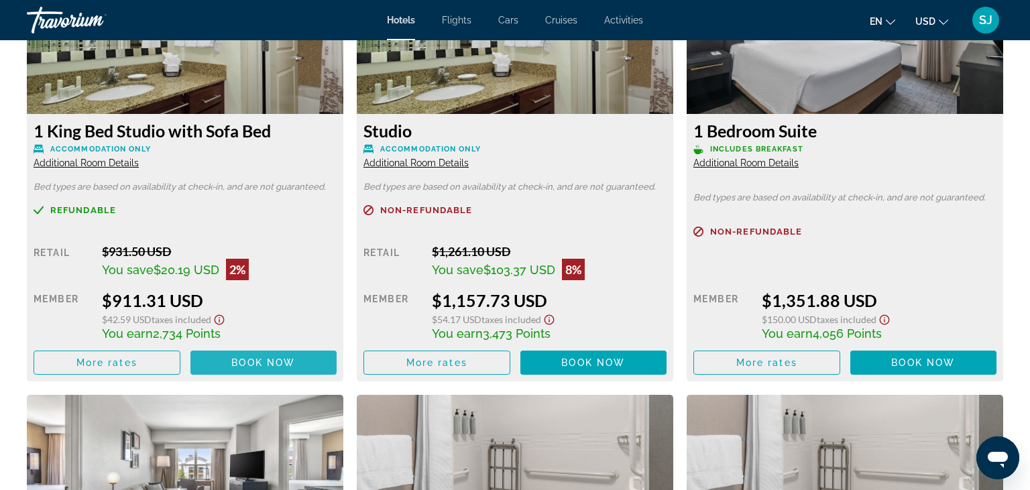
click at [274, 368] on span "Book now" at bounding box center [263, 362] width 64 height 11
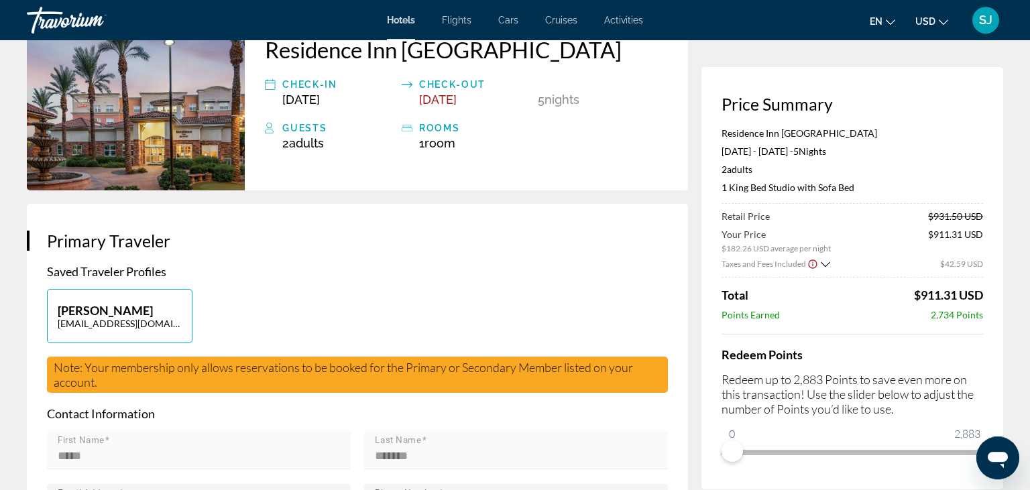
scroll to position [142, 0]
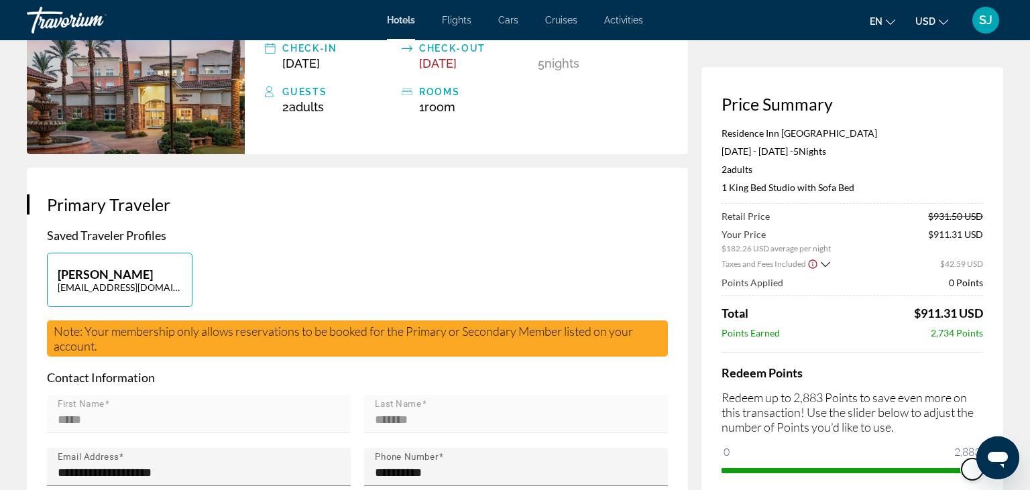
drag, startPoint x: 1710, startPoint y: 897, endPoint x: 997, endPoint y: 473, distance: 830.0
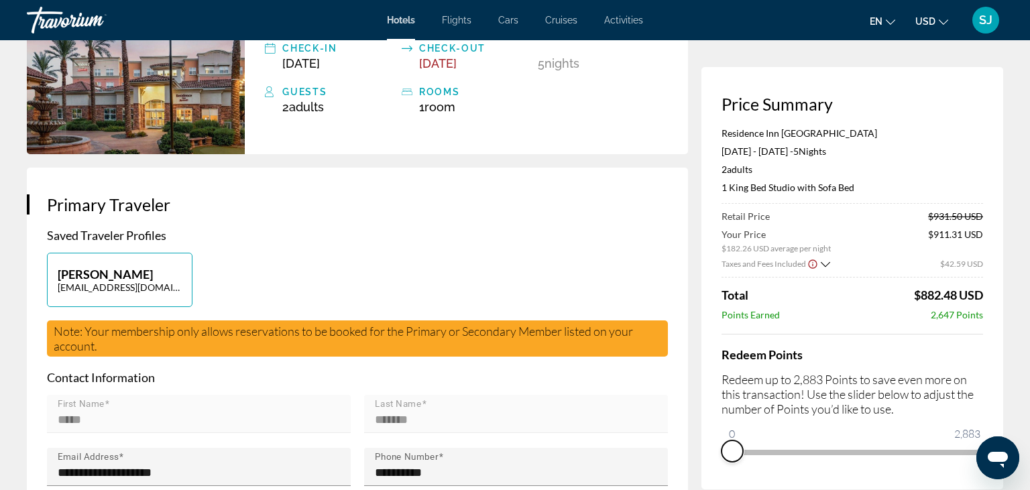
drag, startPoint x: 972, startPoint y: 476, endPoint x: 681, endPoint y: 488, distance: 292.0
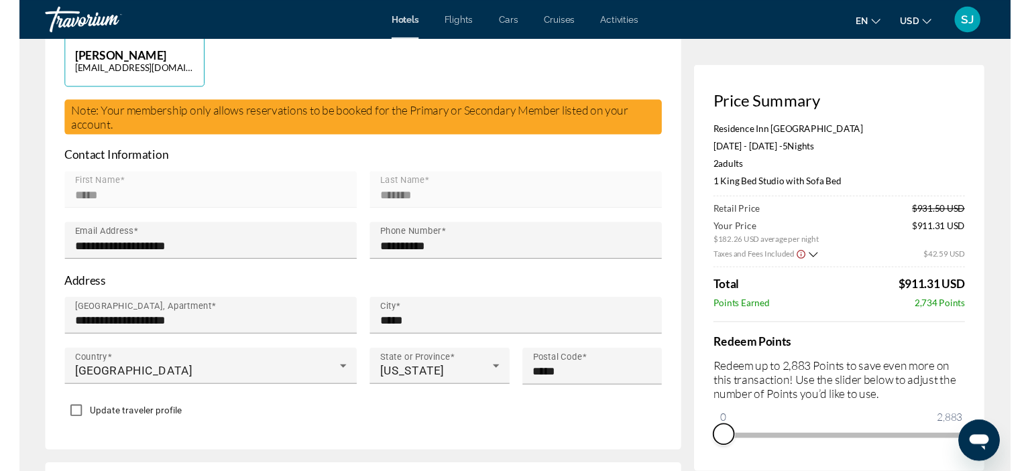
scroll to position [0, 0]
